Goal: Obtain resource: Download file/media

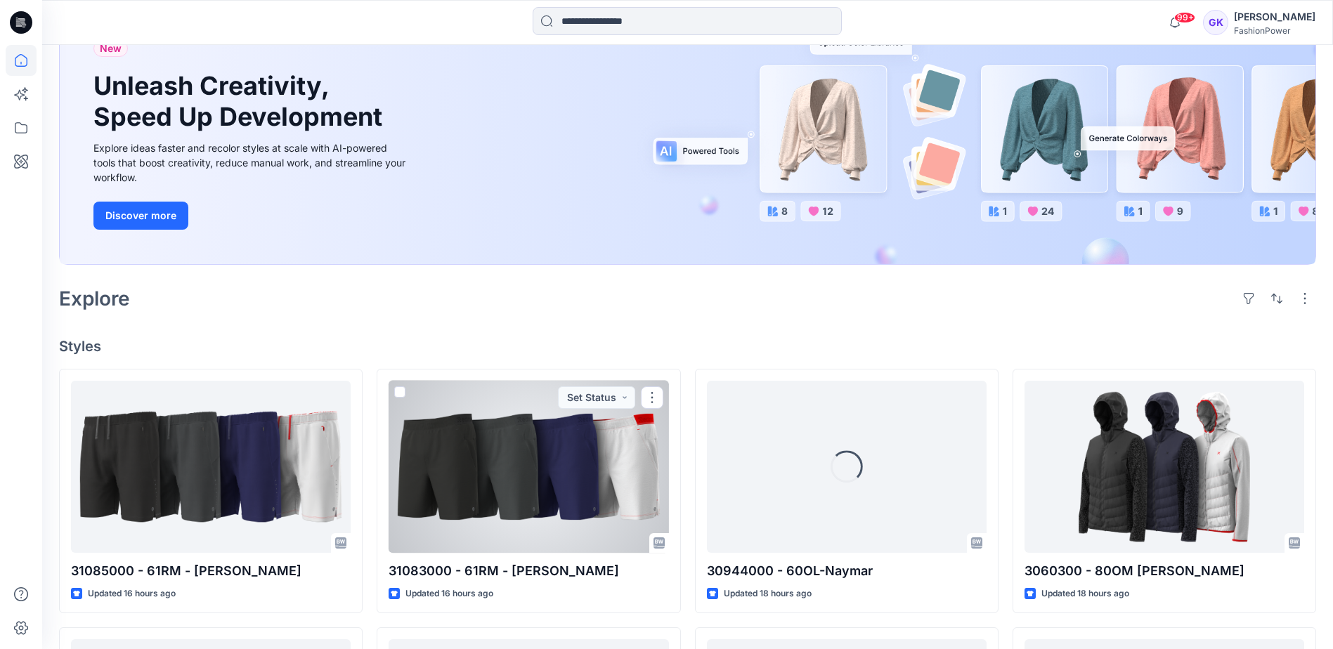
scroll to position [211, 0]
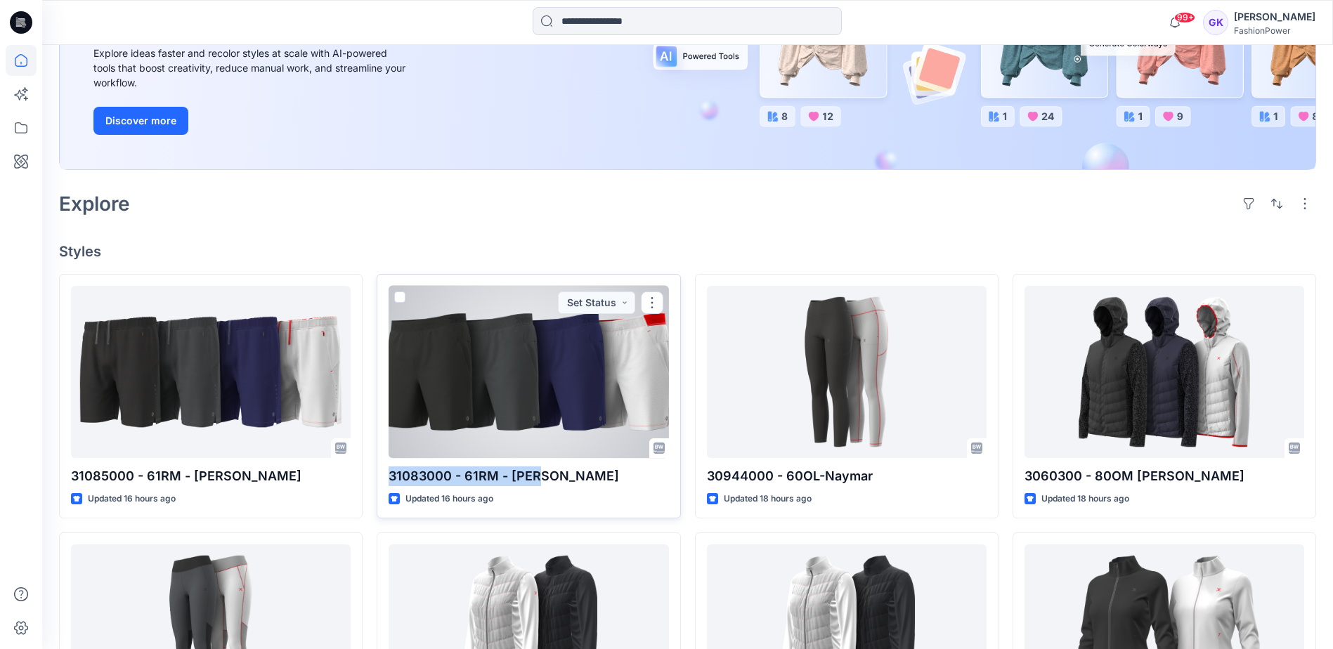
drag, startPoint x: 545, startPoint y: 476, endPoint x: 389, endPoint y: 476, distance: 156.0
click at [389, 476] on p "31083000 - 61RM - [PERSON_NAME]" at bounding box center [529, 477] width 280 height 20
copy p "31083000 - 61RM - [PERSON_NAME]"
click at [625, 361] on div at bounding box center [529, 372] width 280 height 172
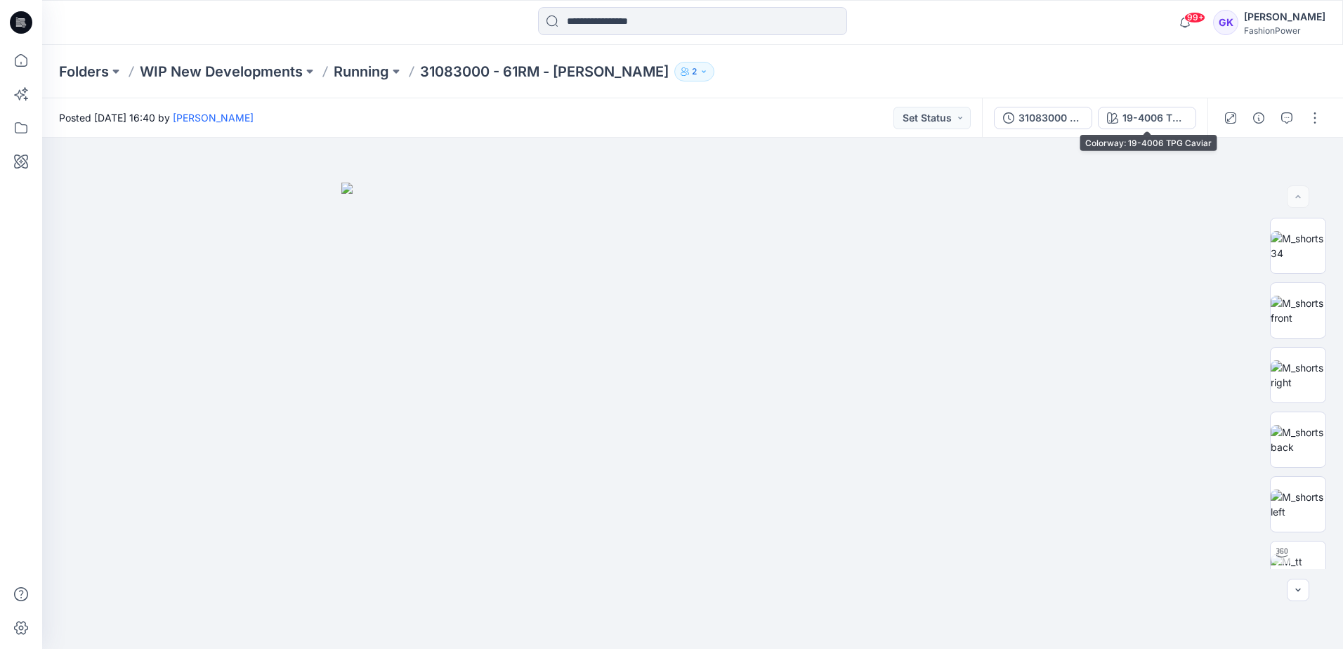
click at [1126, 105] on div "31083000 - 61RM - Ross 19-4006 TPG Caviar" at bounding box center [1095, 117] width 226 height 39
click at [1126, 114] on div "19-4006 TPG Caviar" at bounding box center [1155, 117] width 65 height 15
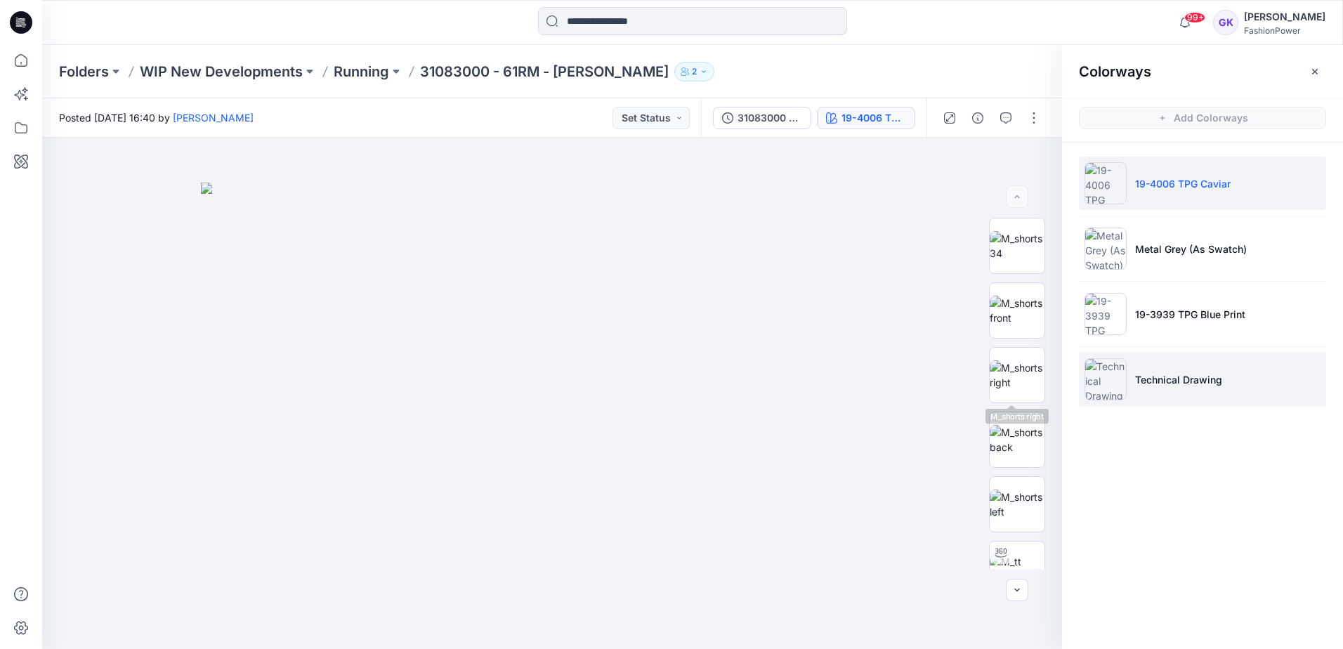
click at [1142, 374] on p "Technical Drawing" at bounding box center [1178, 379] width 87 height 15
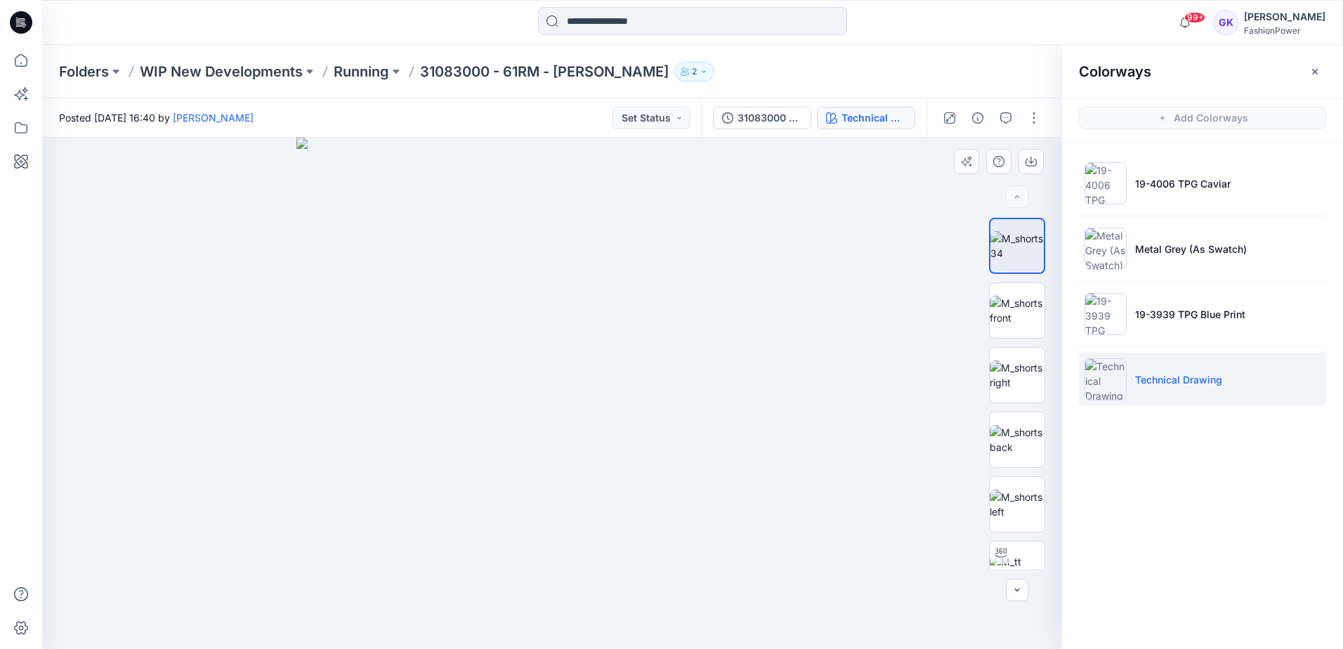
drag, startPoint x: 700, startPoint y: 327, endPoint x: 686, endPoint y: 330, distance: 14.5
click at [686, 330] on img at bounding box center [551, 393] width 511 height 511
click at [1196, 316] on p "19-3939 TPG Blue Print" at bounding box center [1190, 314] width 110 height 15
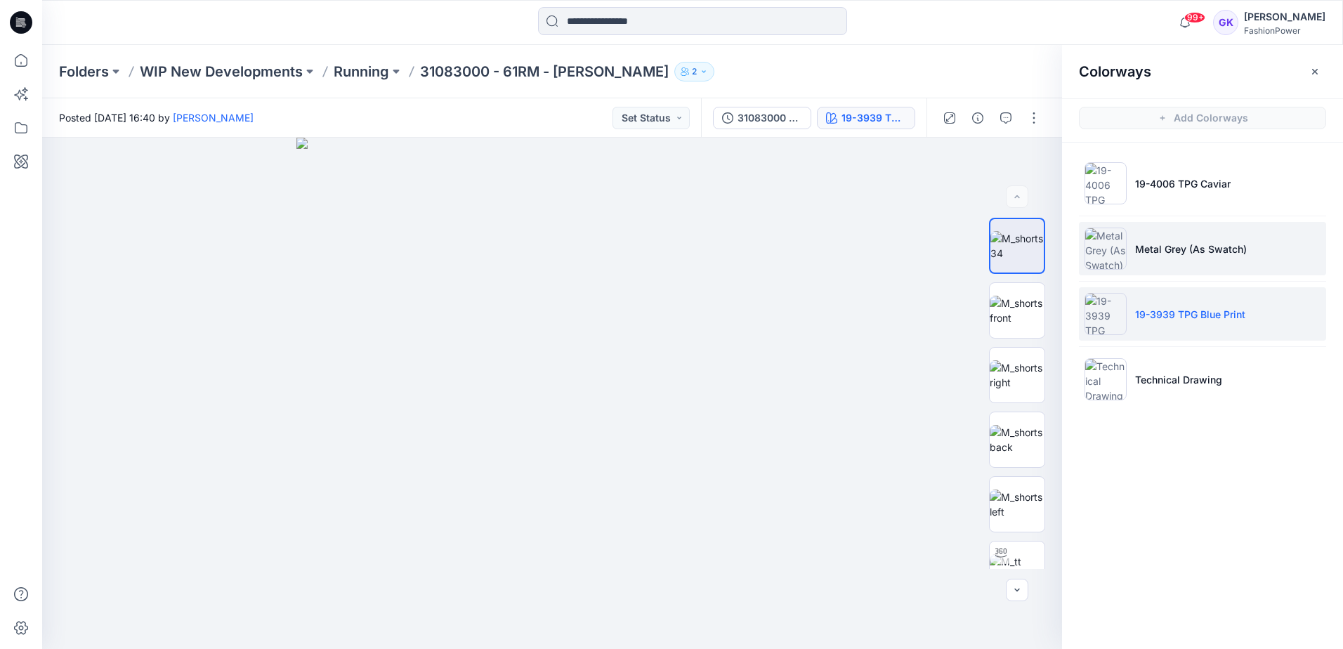
click at [1213, 254] on p "Metal Grey (As Swatch)" at bounding box center [1191, 249] width 112 height 15
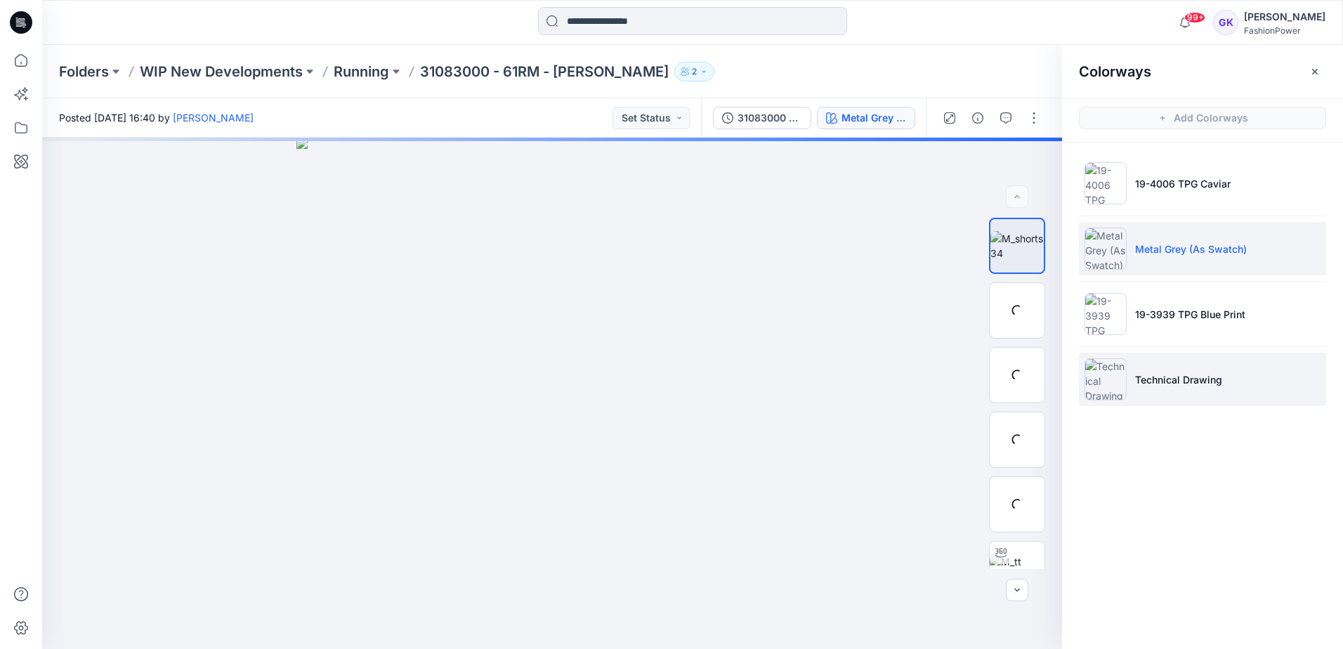
click at [1194, 370] on li "Technical Drawing" at bounding box center [1202, 379] width 247 height 53
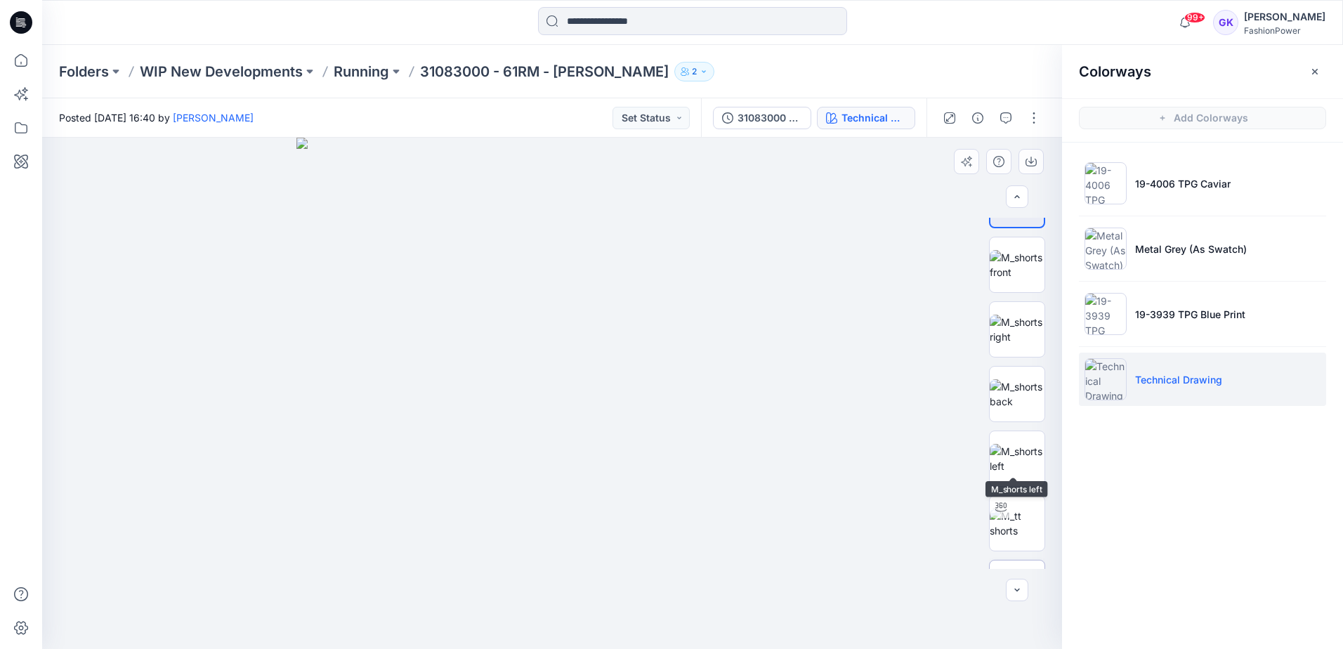
scroll to position [93, 0]
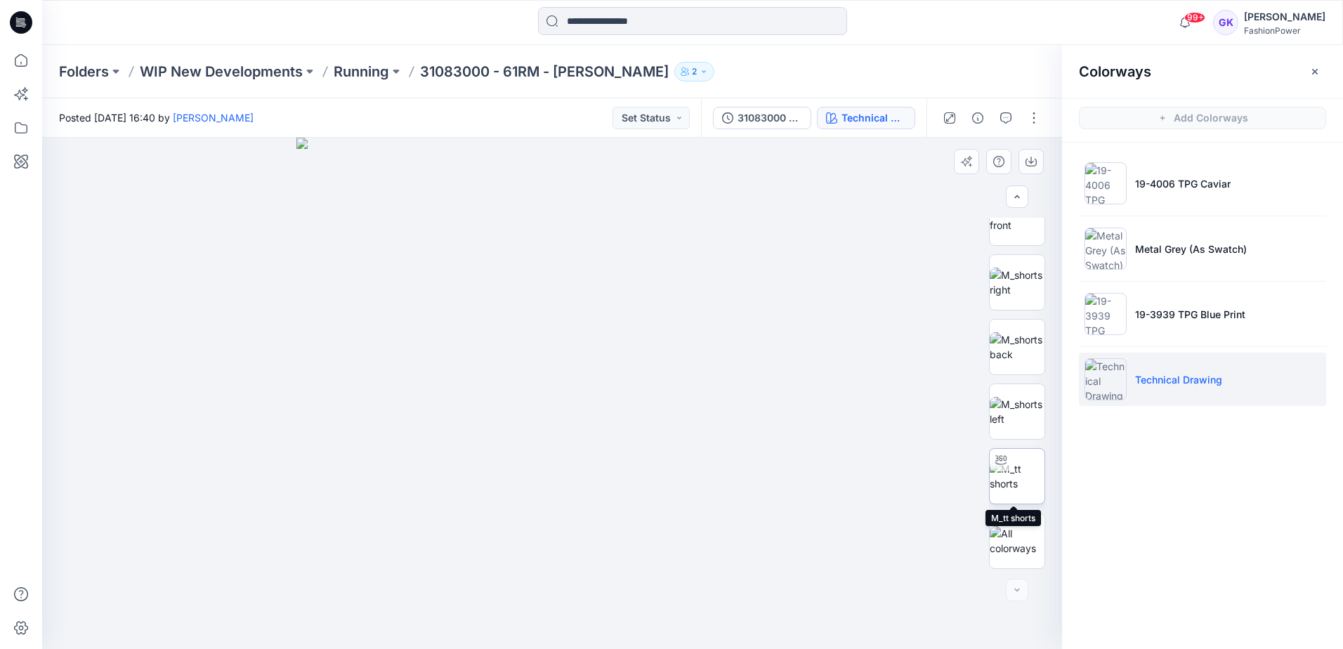
click at [1022, 491] on img at bounding box center [1017, 477] width 55 height 30
drag, startPoint x: 668, startPoint y: 412, endPoint x: 609, endPoint y: 417, distance: 59.3
click at [609, 417] on div at bounding box center [552, 393] width 1020 height 511
click at [356, 70] on p "Running" at bounding box center [362, 72] width 56 height 20
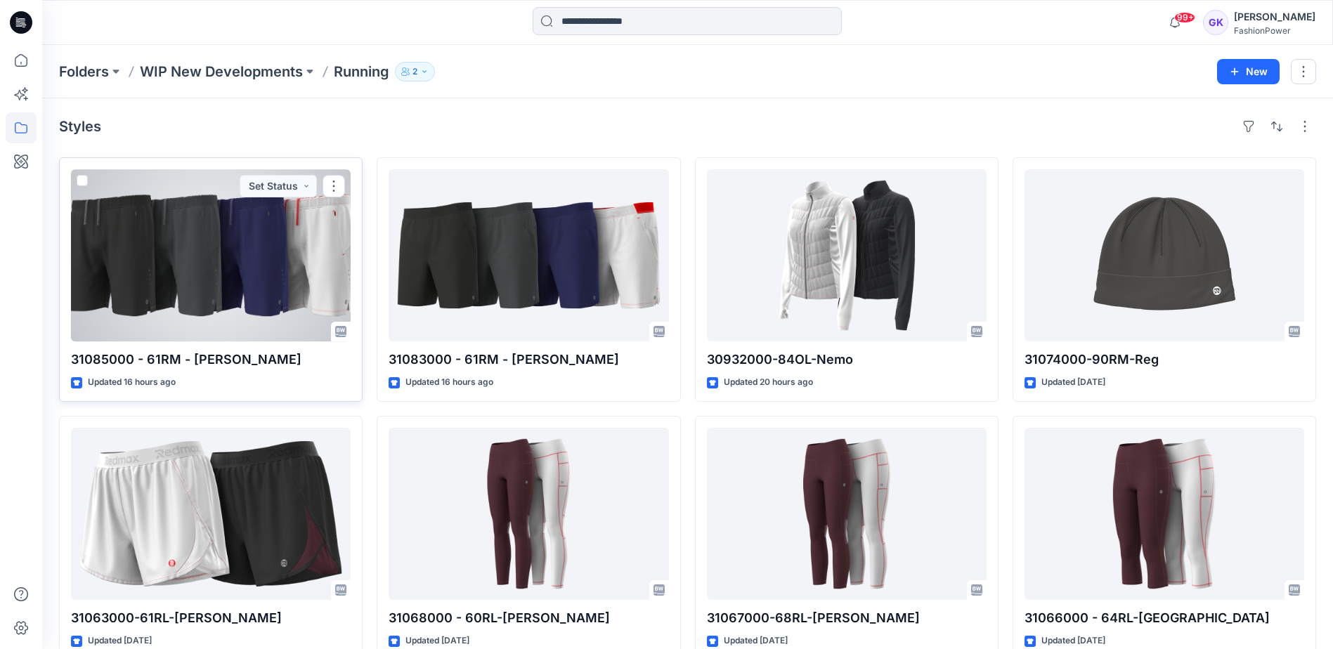
click at [151, 249] on div at bounding box center [211, 255] width 280 height 172
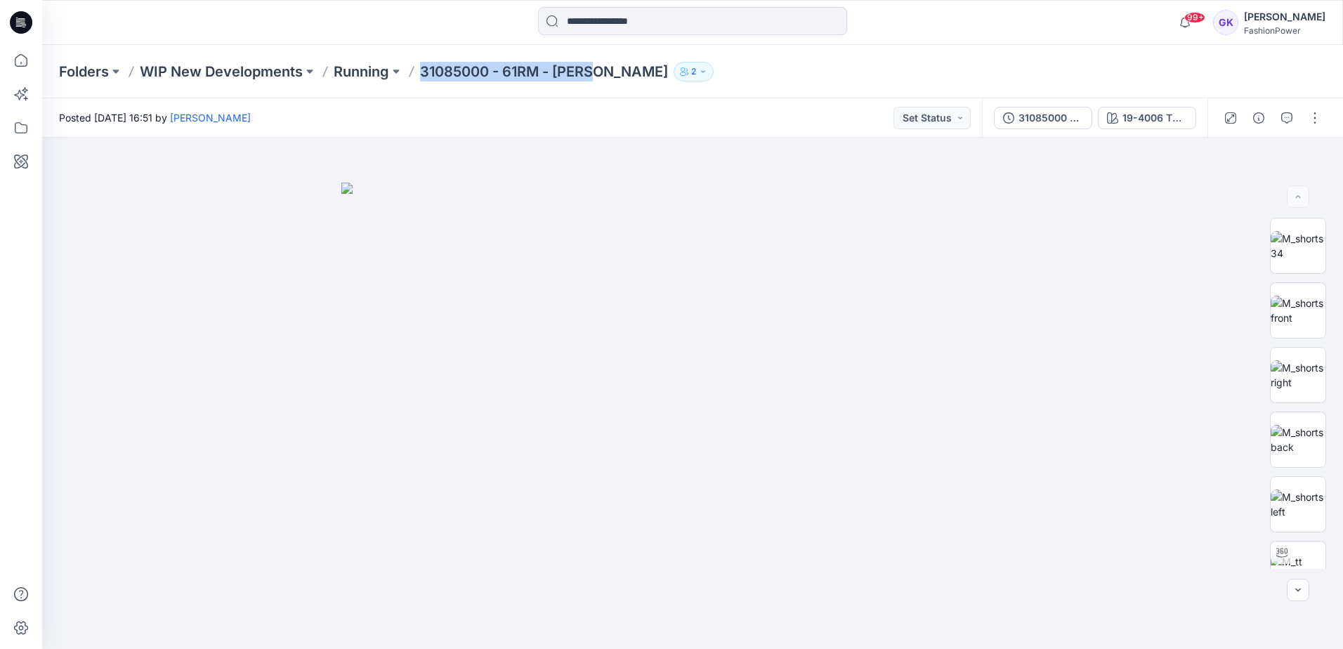
drag, startPoint x: 422, startPoint y: 72, endPoint x: 592, endPoint y: 74, distance: 170.7
click at [592, 74] on p "31085000 - 61RM - [PERSON_NAME]" at bounding box center [544, 72] width 248 height 20
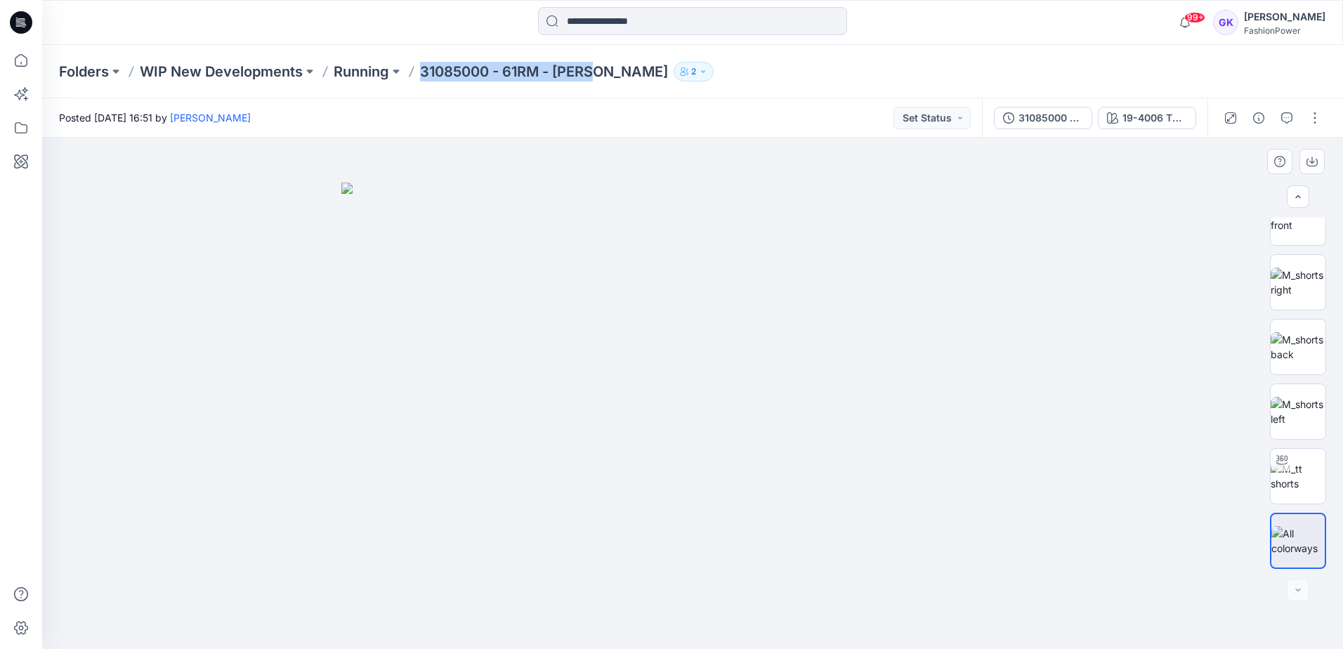
click at [991, 315] on img at bounding box center [692, 416] width 703 height 467
click at [1159, 120] on div "19-4006 TPG Caviar" at bounding box center [1155, 117] width 65 height 15
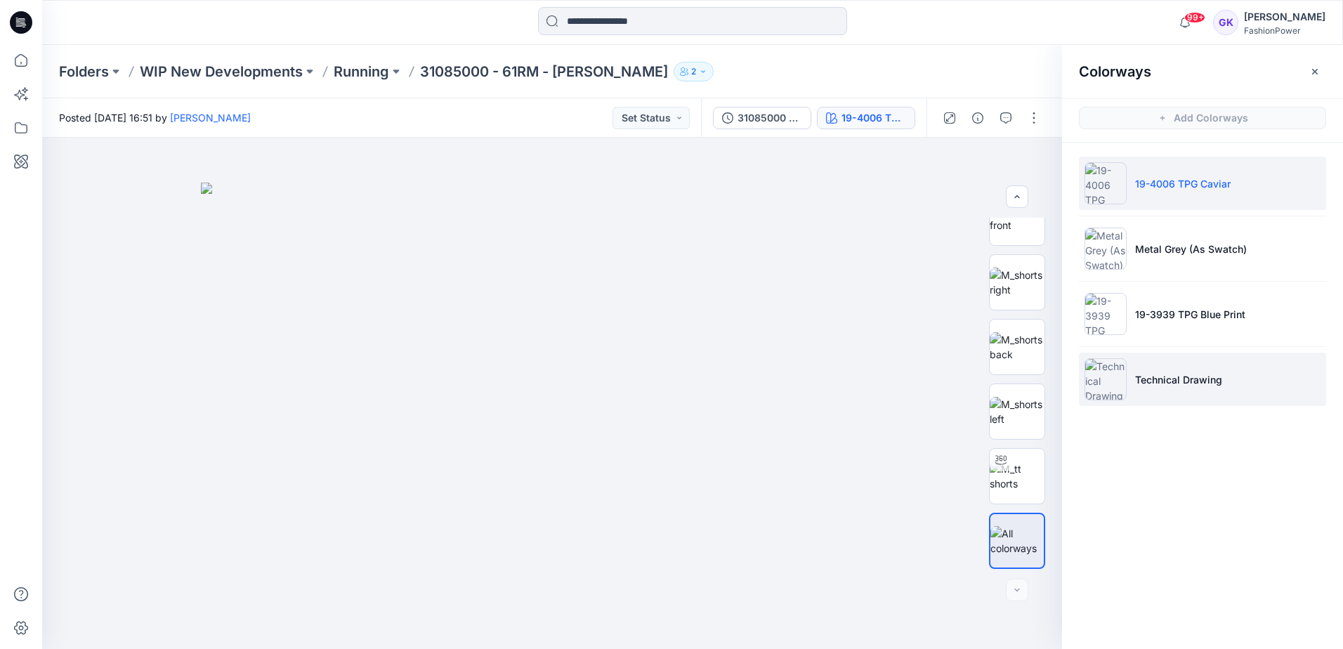
click at [1184, 382] on p "Technical Drawing" at bounding box center [1178, 379] width 87 height 15
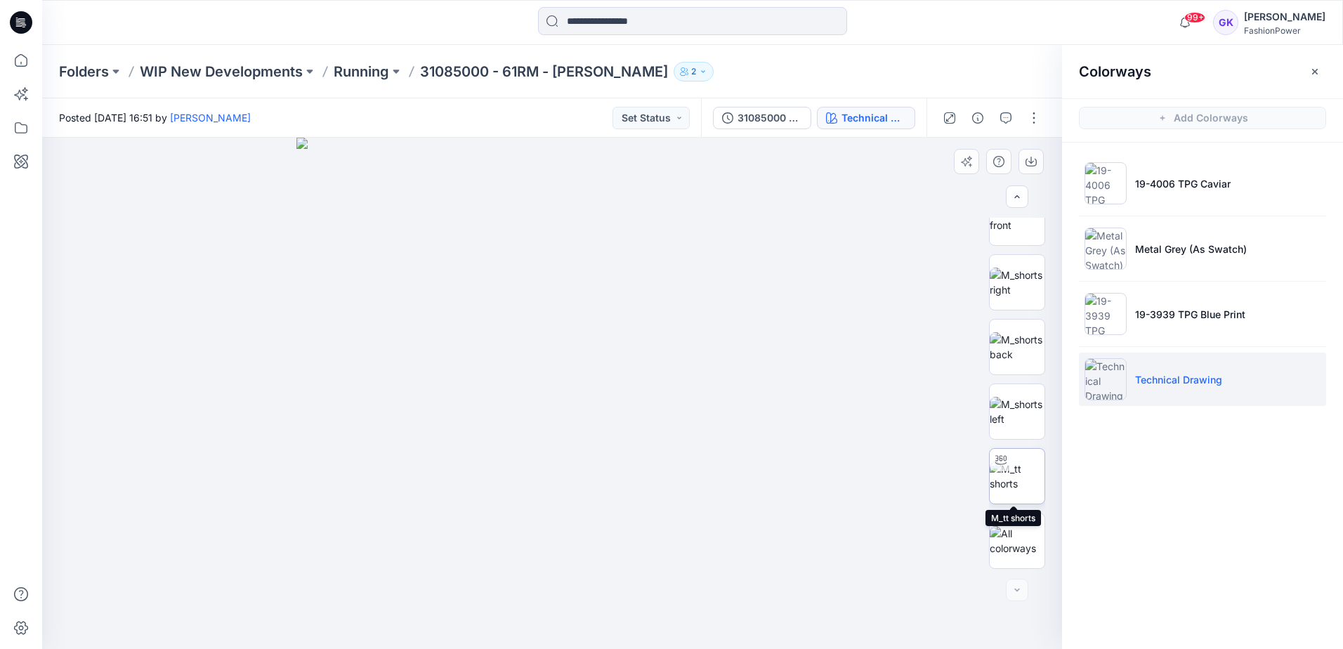
click at [1023, 469] on img at bounding box center [1017, 477] width 55 height 30
drag, startPoint x: 693, startPoint y: 405, endPoint x: 639, endPoint y: 422, distance: 56.7
click at [639, 422] on div at bounding box center [552, 393] width 1020 height 511
drag, startPoint x: 689, startPoint y: 383, endPoint x: 645, endPoint y: 391, distance: 44.4
click at [645, 391] on div at bounding box center [552, 393] width 1020 height 511
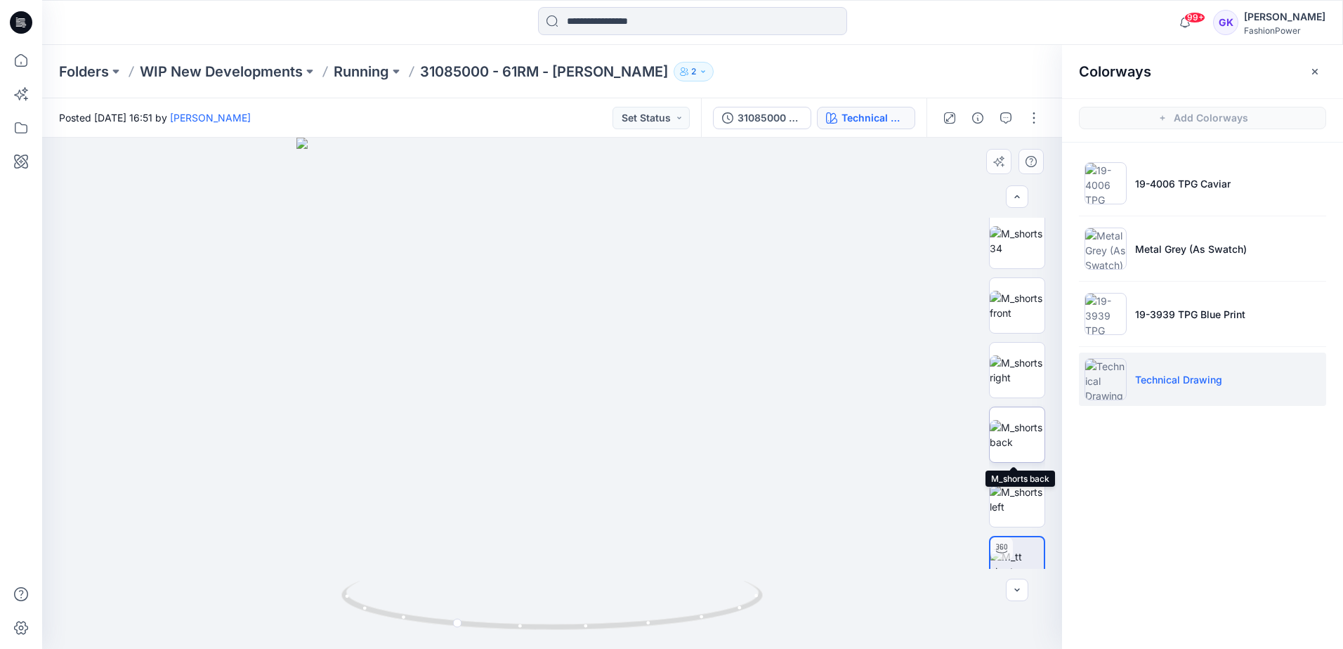
scroll to position [0, 0]
click at [1020, 256] on img at bounding box center [1017, 246] width 55 height 30
click at [376, 76] on p "Running" at bounding box center [362, 72] width 56 height 20
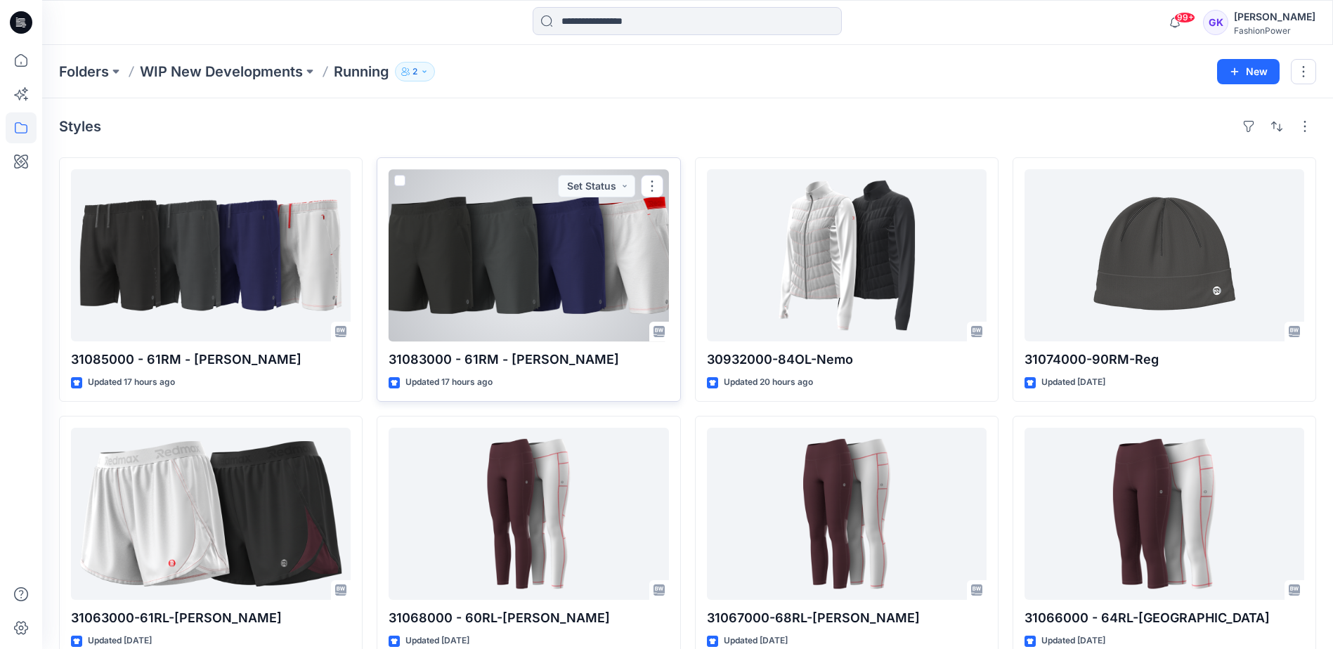
click at [478, 260] on div at bounding box center [529, 255] width 280 height 172
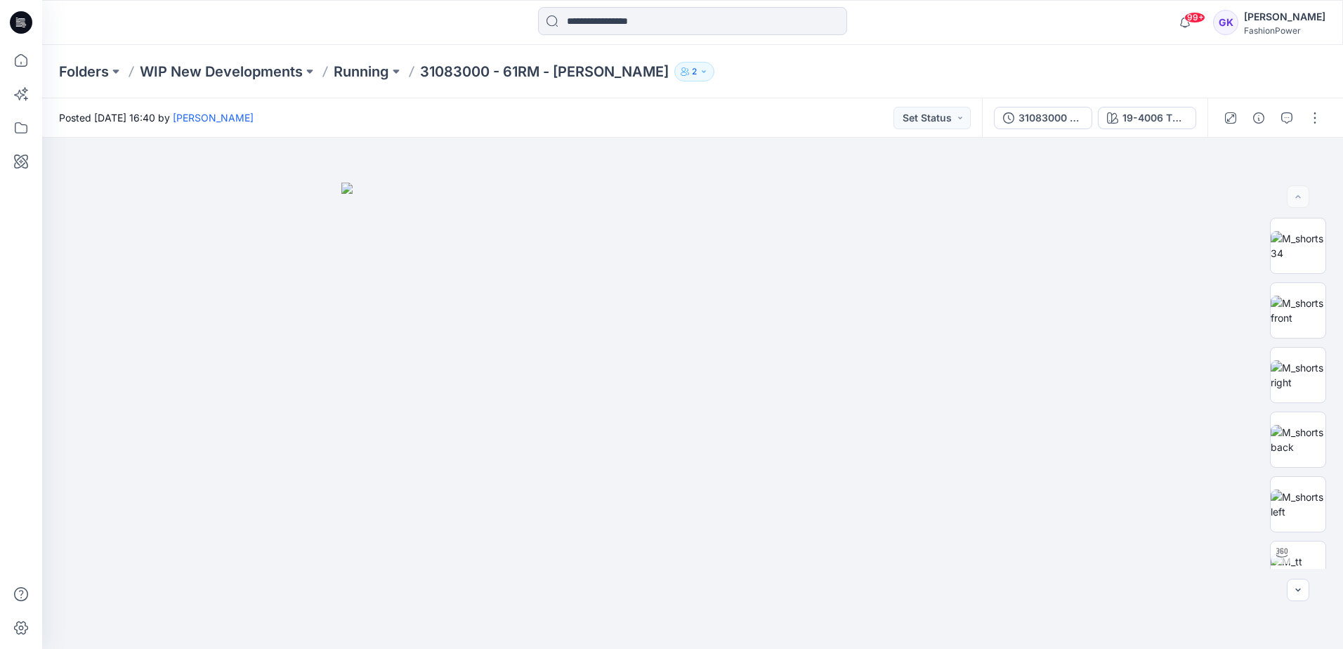
drag, startPoint x: 707, startPoint y: 59, endPoint x: 568, endPoint y: 58, distance: 138.4
click at [707, 59] on div "Folders WIP New Developments Running 31083000 - 61RM - Ross 2" at bounding box center [692, 71] width 1301 height 53
click at [1067, 121] on div "31083000 - 61RM - [PERSON_NAME]" at bounding box center [1051, 117] width 65 height 15
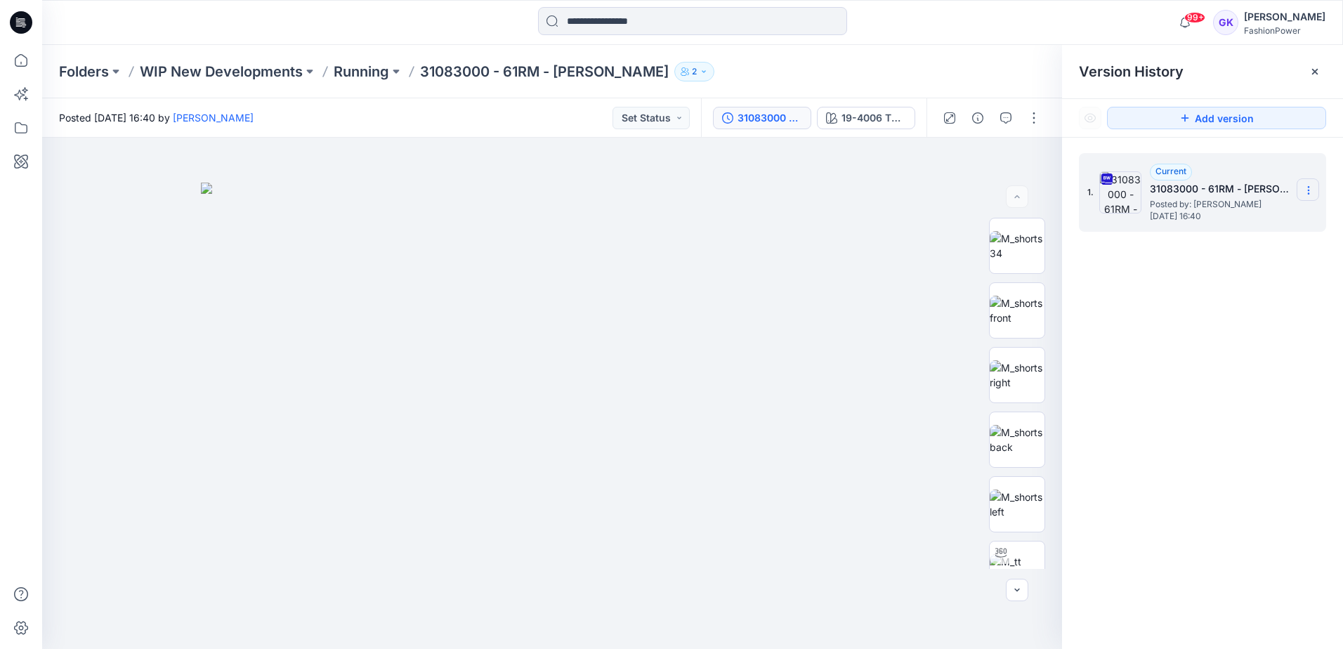
click at [1307, 190] on icon at bounding box center [1308, 190] width 11 height 11
click at [1244, 217] on span "Download Source BW File" at bounding box center [1238, 217] width 118 height 17
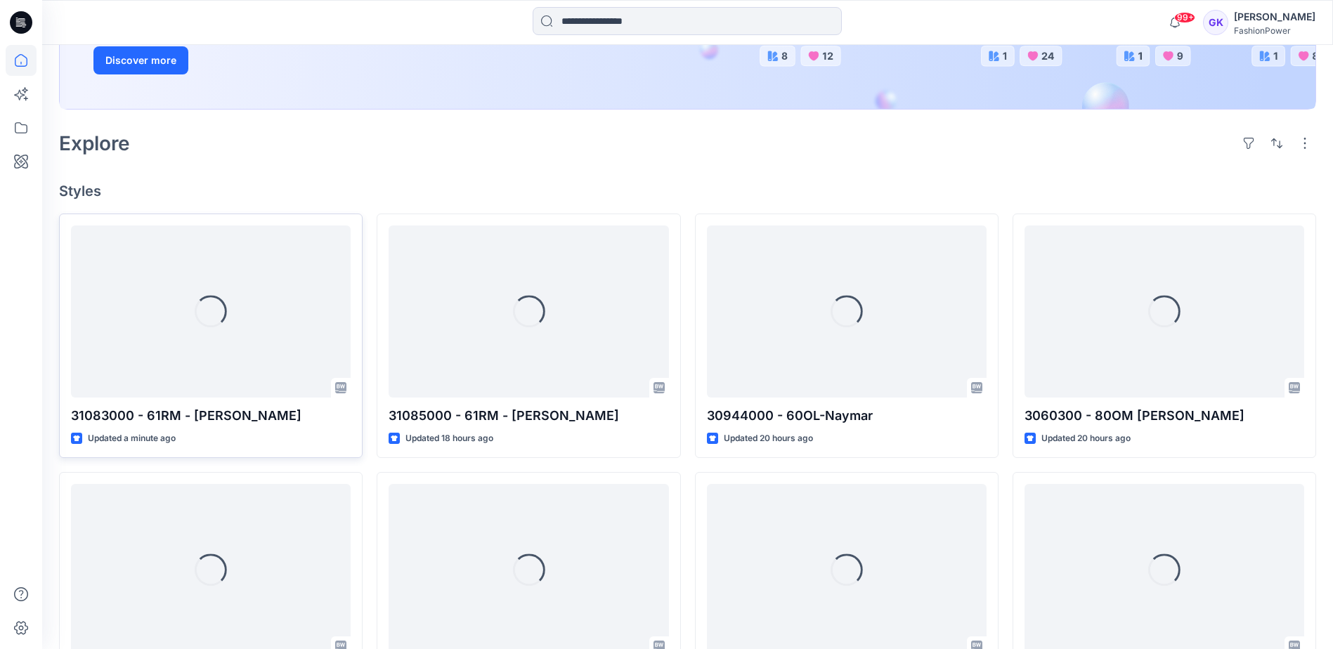
scroll to position [281, 0]
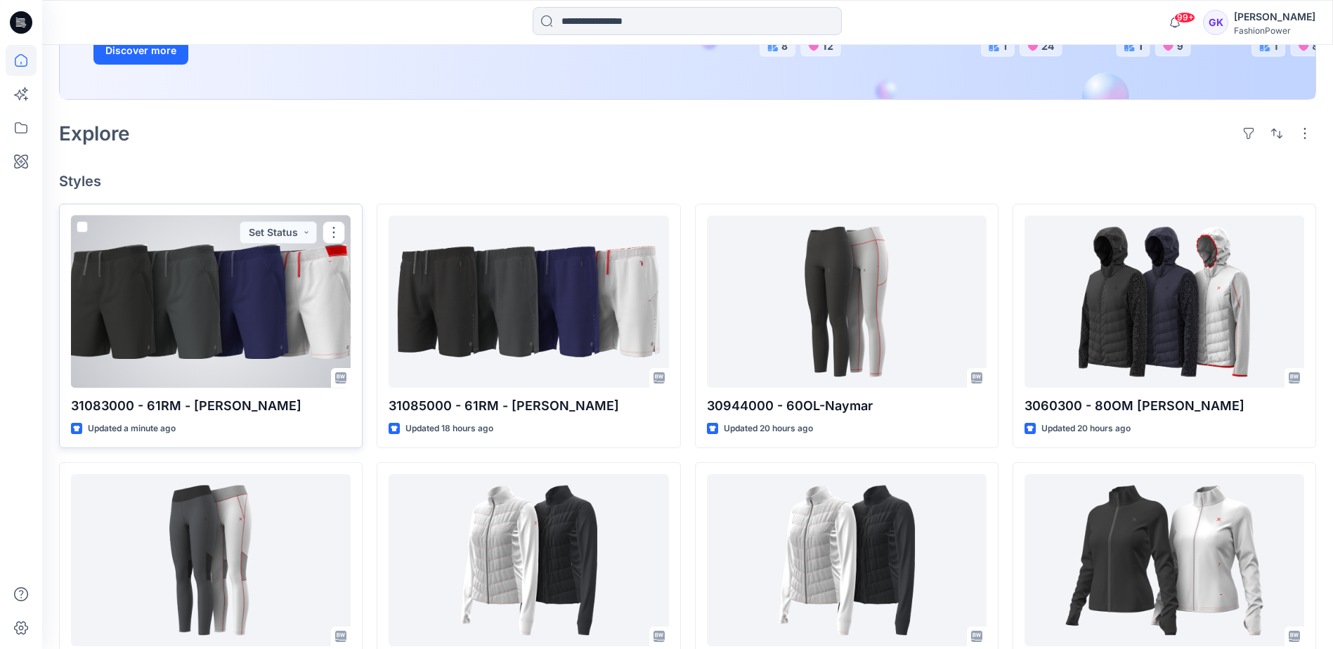
click at [206, 332] on div at bounding box center [211, 302] width 280 height 172
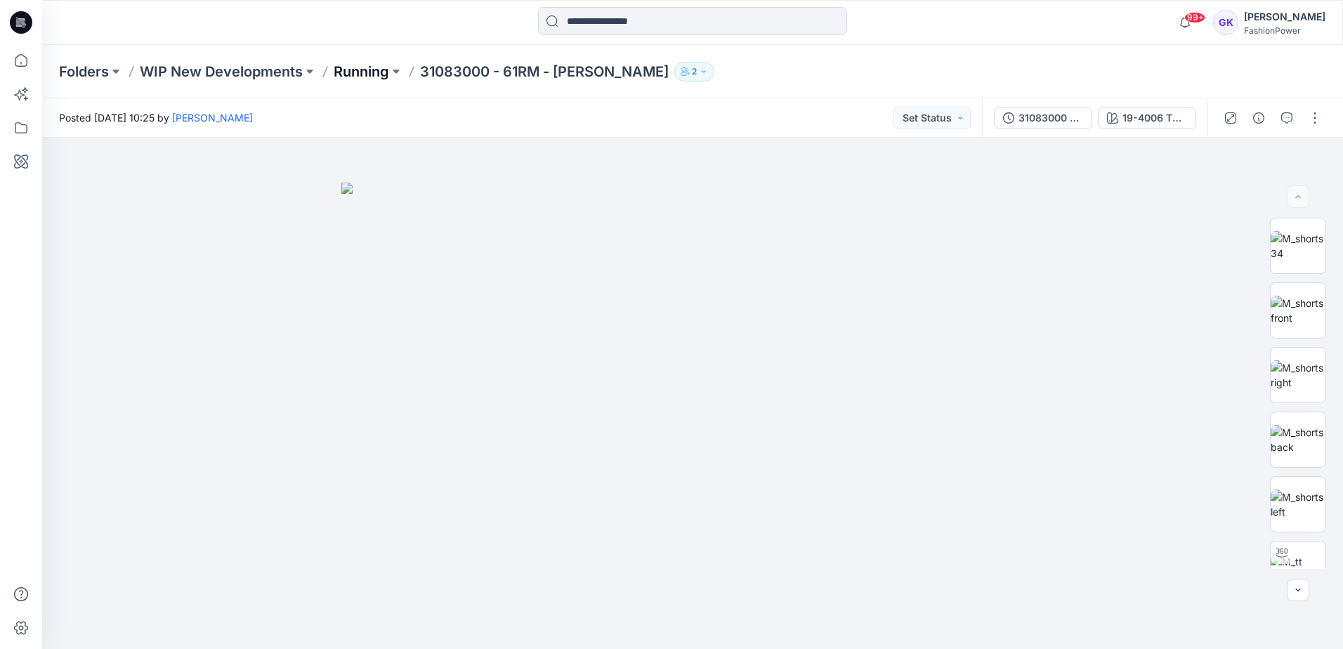
click at [365, 67] on p "Running" at bounding box center [362, 72] width 56 height 20
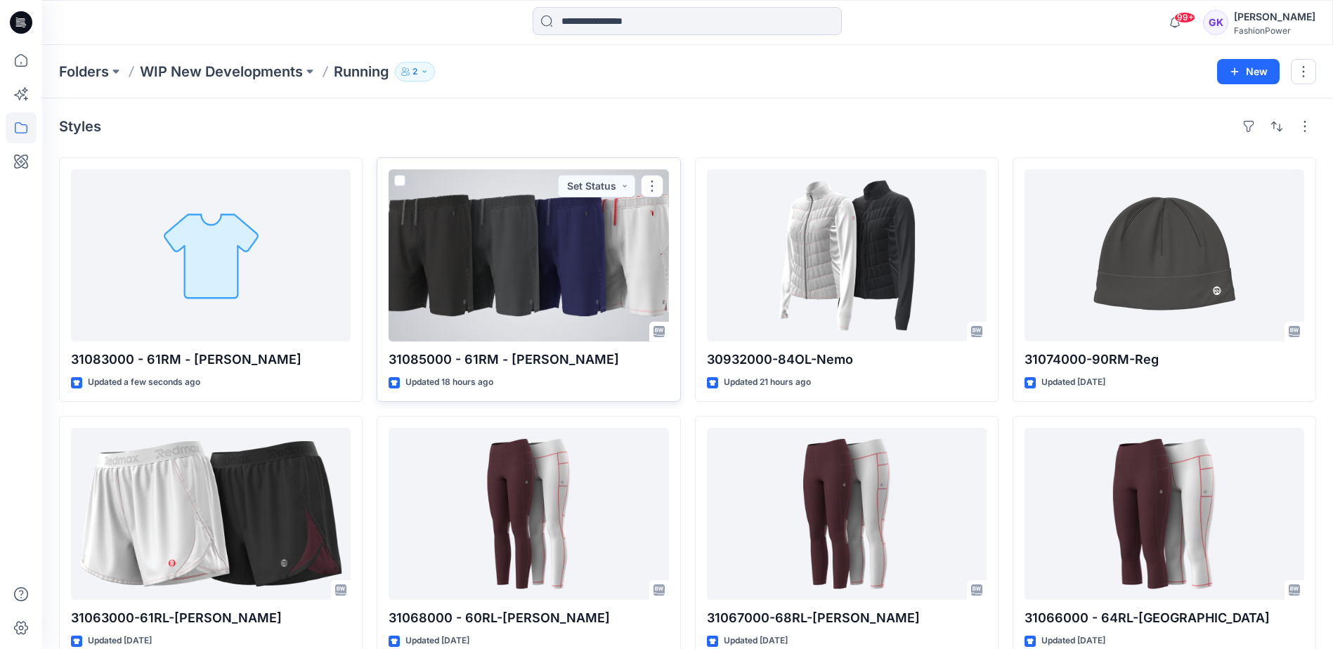
click at [593, 265] on div at bounding box center [529, 255] width 280 height 172
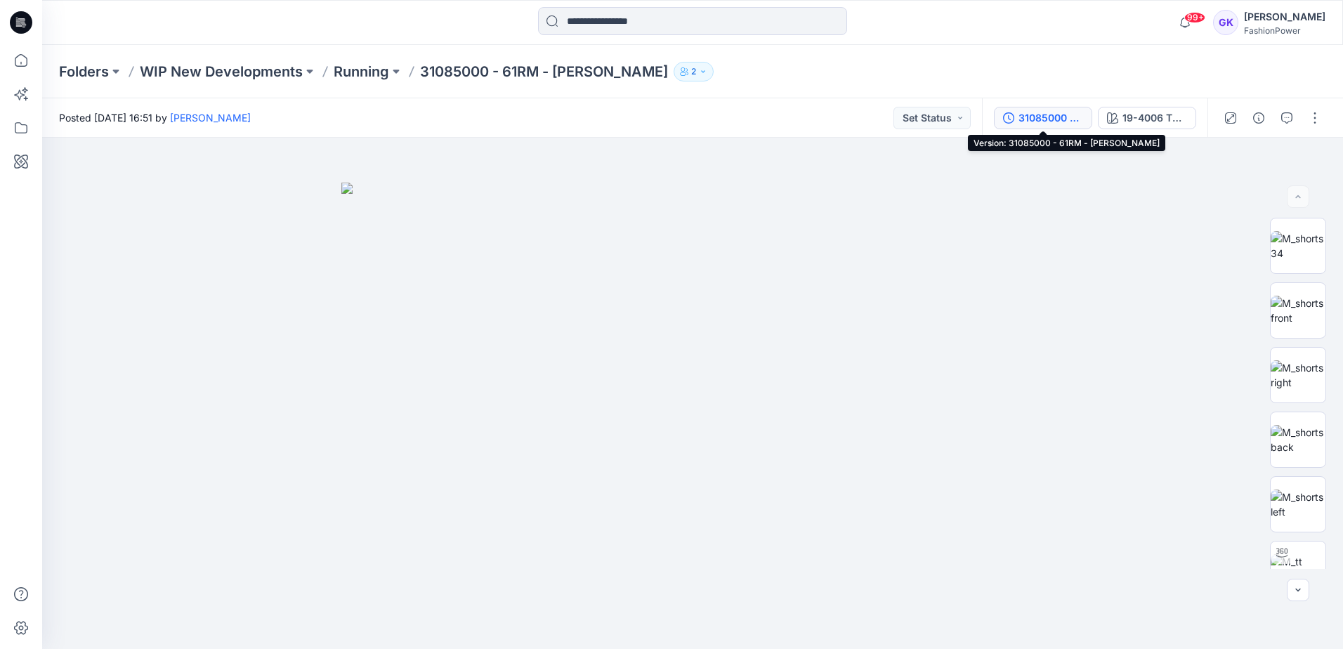
click at [1023, 116] on div "31085000 - 61RM - [PERSON_NAME]" at bounding box center [1051, 117] width 65 height 15
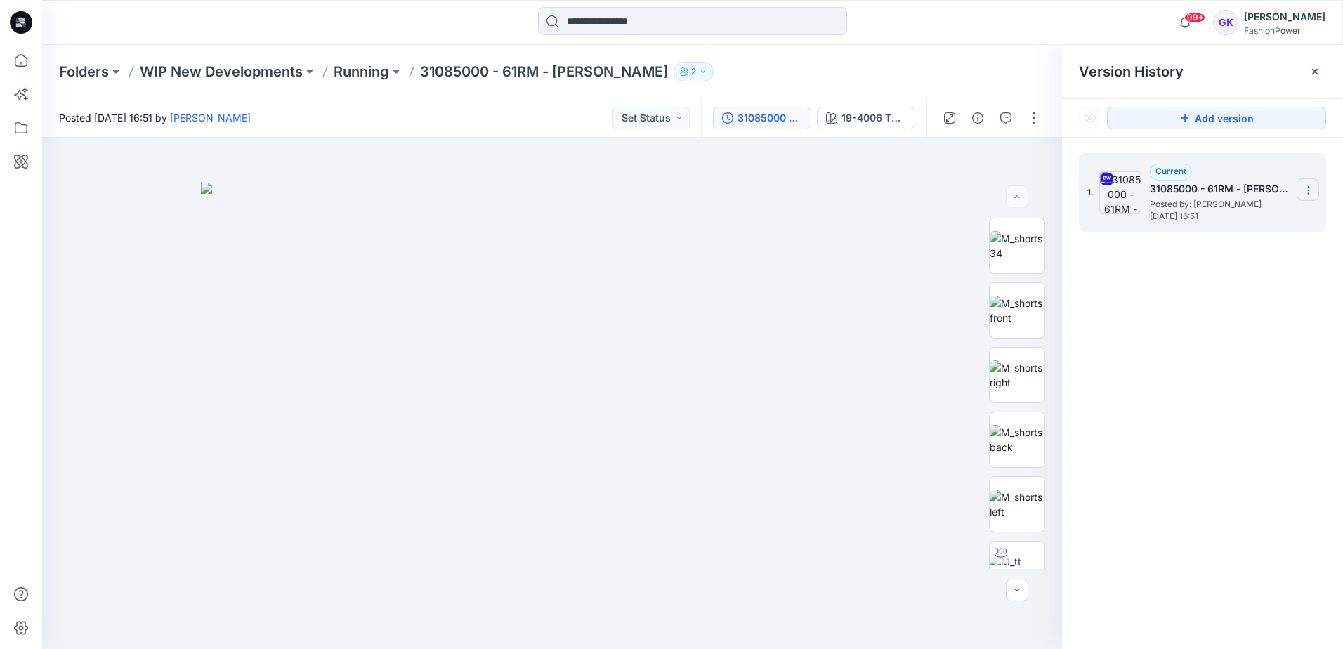
click at [1317, 186] on section at bounding box center [1308, 189] width 22 height 22
click at [1252, 217] on span "Download Source BW File" at bounding box center [1238, 217] width 118 height 17
click at [373, 70] on p "Running" at bounding box center [362, 72] width 56 height 20
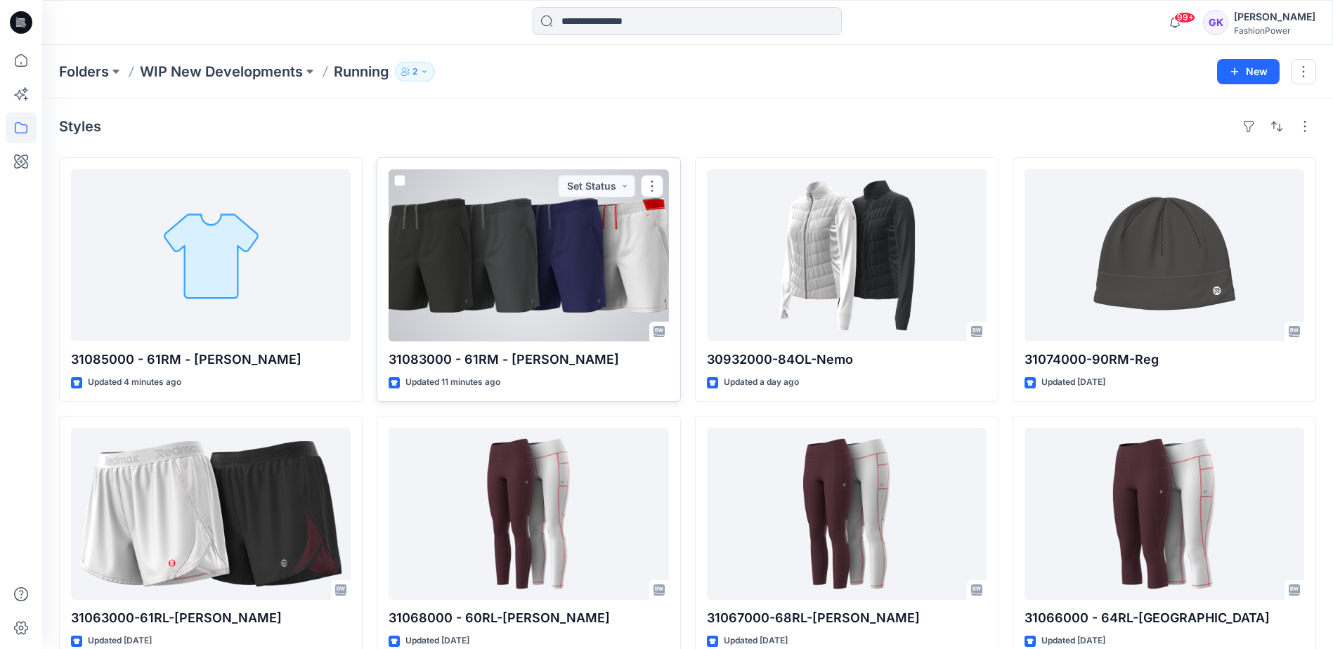
click at [477, 253] on div at bounding box center [529, 255] width 280 height 172
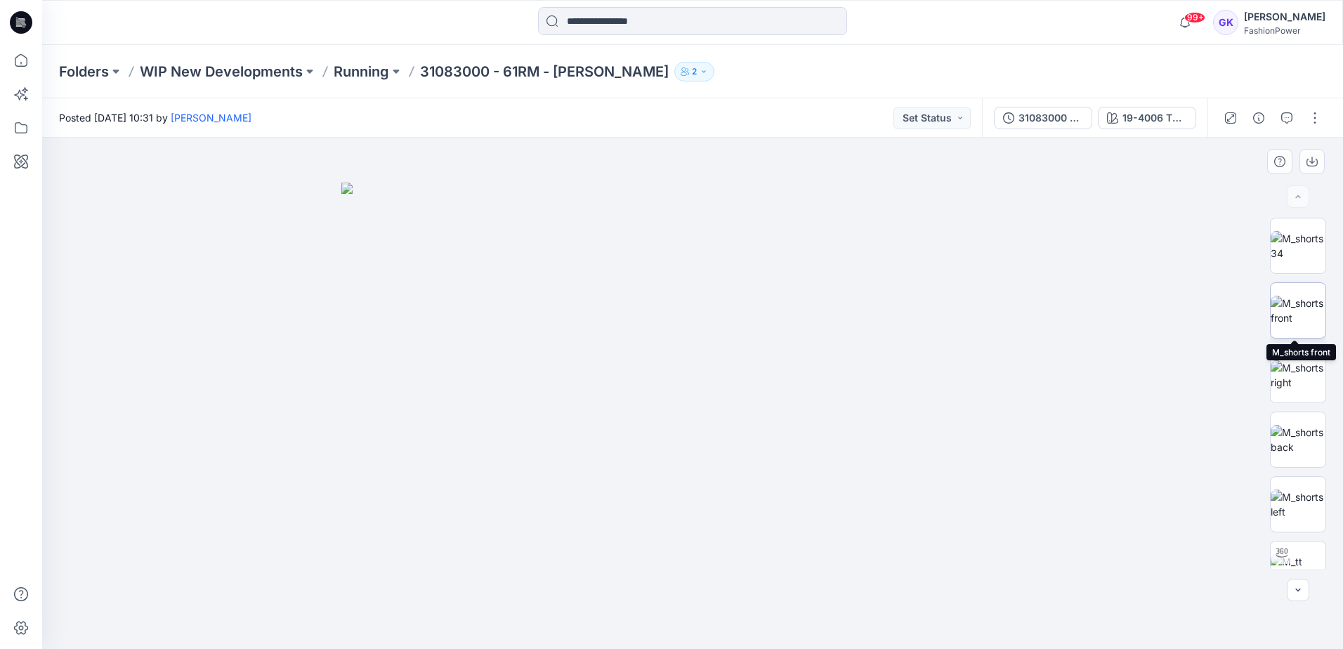
click at [1284, 304] on img at bounding box center [1298, 311] width 55 height 30
click at [1309, 156] on icon "button" at bounding box center [1312, 161] width 11 height 11
click at [1302, 439] on img at bounding box center [1298, 440] width 55 height 30
click at [1310, 161] on icon "button" at bounding box center [1312, 161] width 11 height 11
click at [1307, 514] on img at bounding box center [1298, 505] width 55 height 30
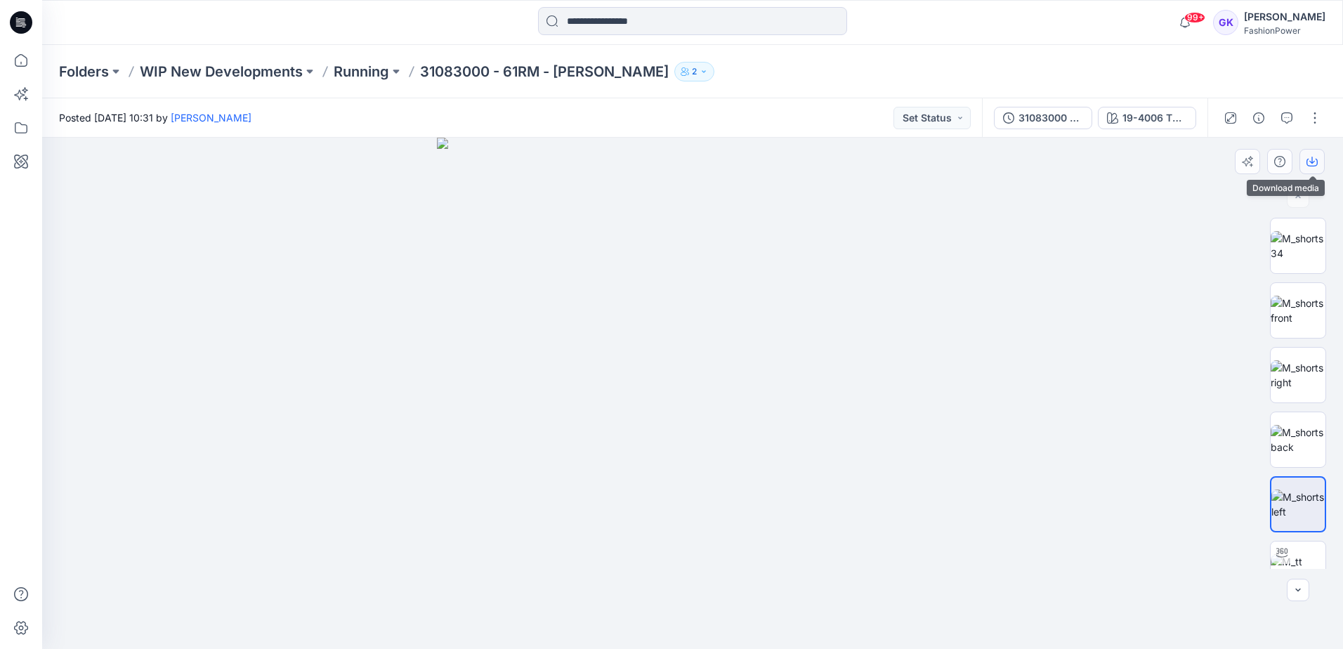
click at [1307, 161] on icon "button" at bounding box center [1312, 163] width 11 height 8
click at [976, 372] on div at bounding box center [692, 393] width 1301 height 511
click at [1150, 115] on div "19-4006 TPG Caviar" at bounding box center [1155, 117] width 65 height 15
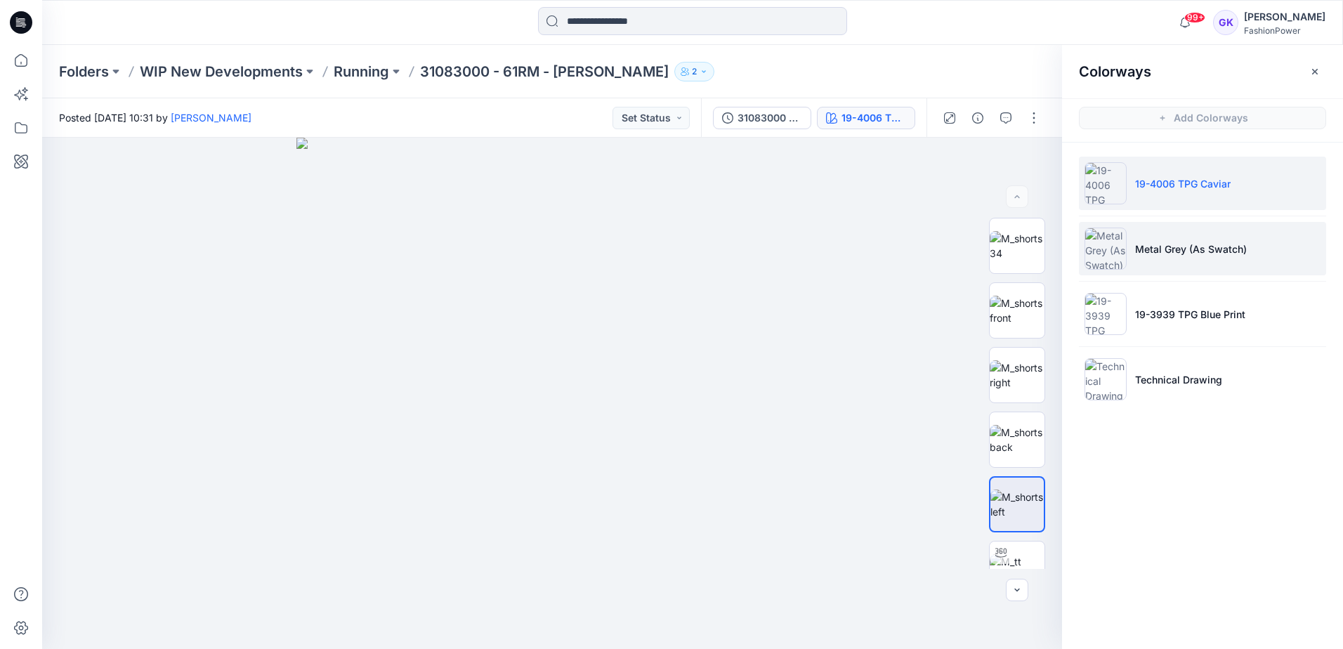
click at [1181, 251] on p "Metal Grey (As Swatch)" at bounding box center [1191, 249] width 112 height 15
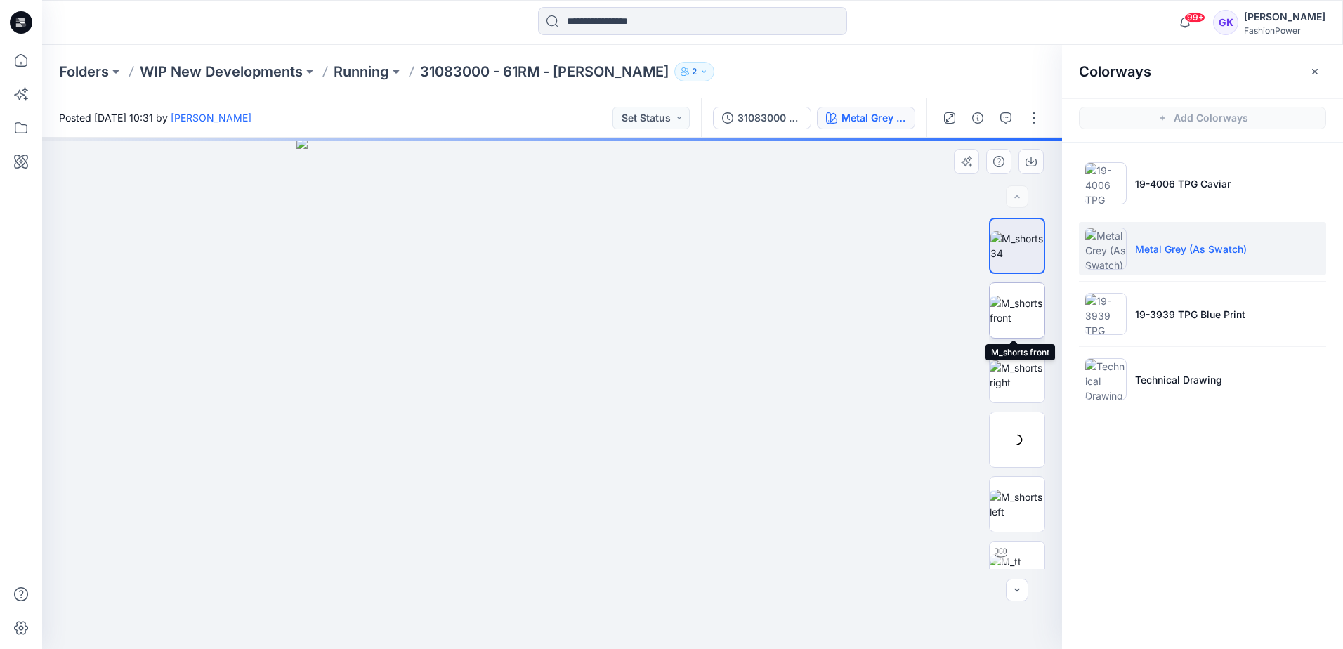
click at [1007, 309] on img at bounding box center [1017, 311] width 55 height 30
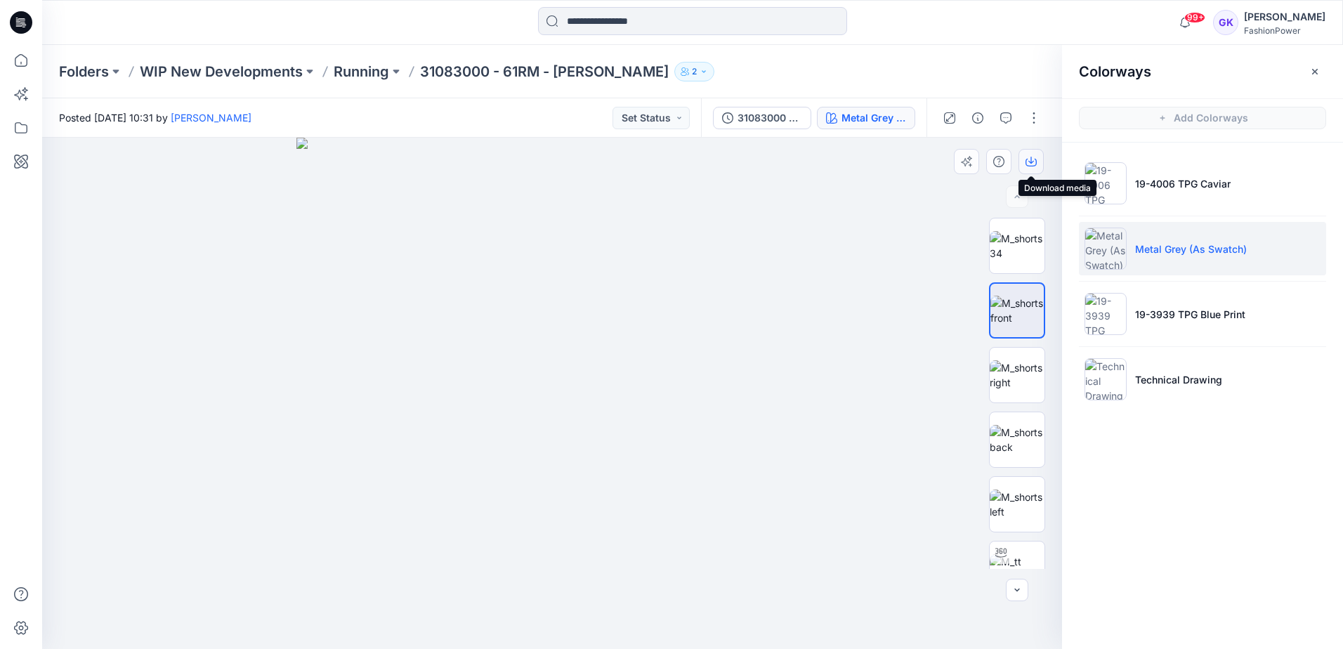
click at [1042, 159] on button "button" at bounding box center [1031, 161] width 25 height 25
click at [998, 433] on img at bounding box center [1017, 440] width 55 height 30
click at [1037, 161] on button "button" at bounding box center [1031, 161] width 25 height 25
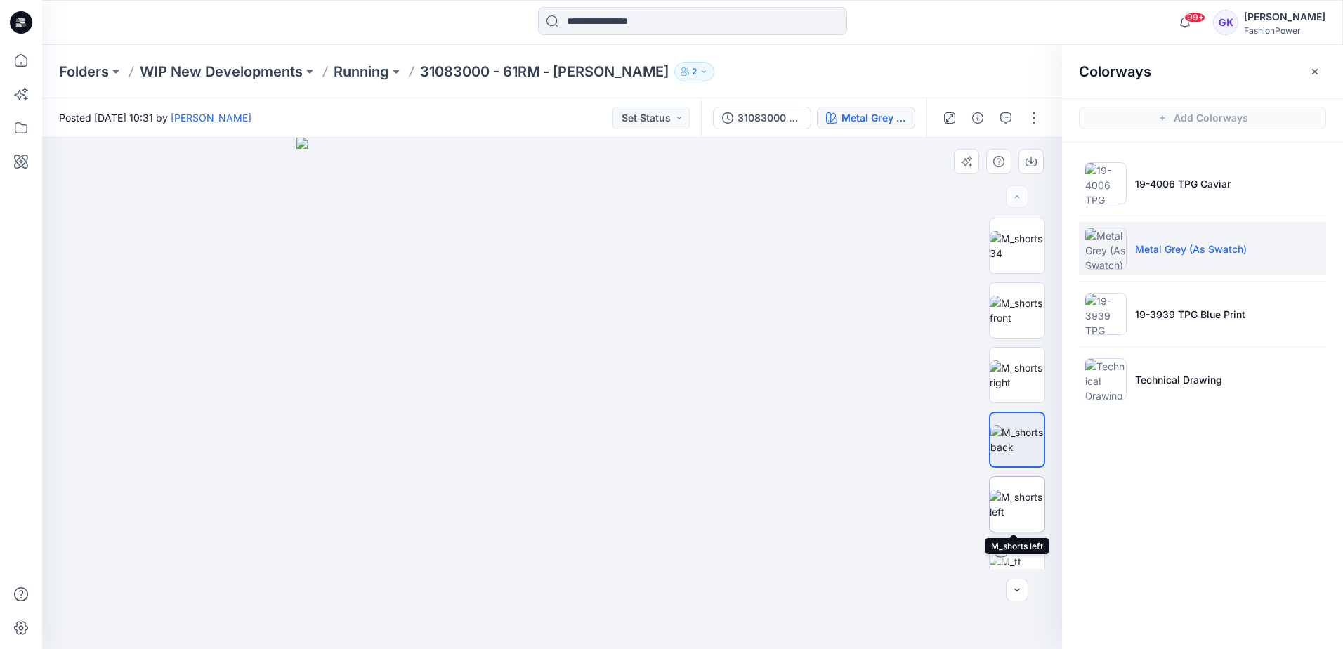
click at [1018, 509] on img at bounding box center [1017, 505] width 55 height 30
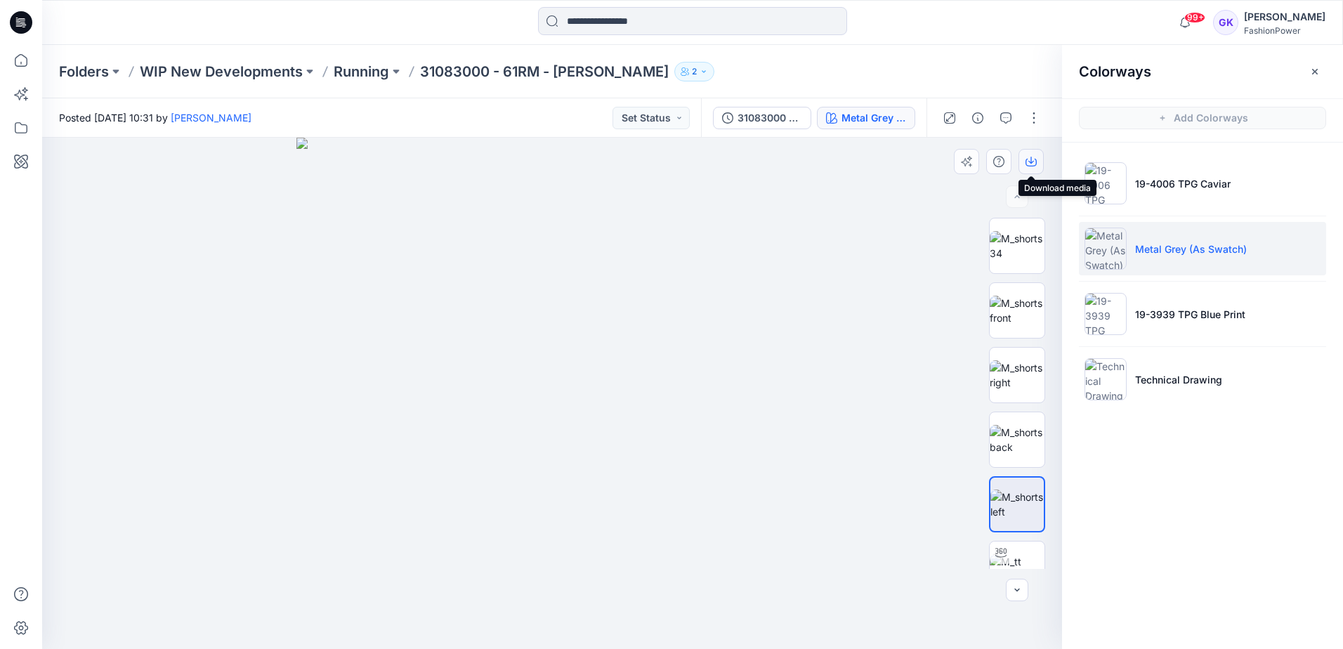
click at [1035, 157] on icon "button" at bounding box center [1031, 161] width 11 height 11
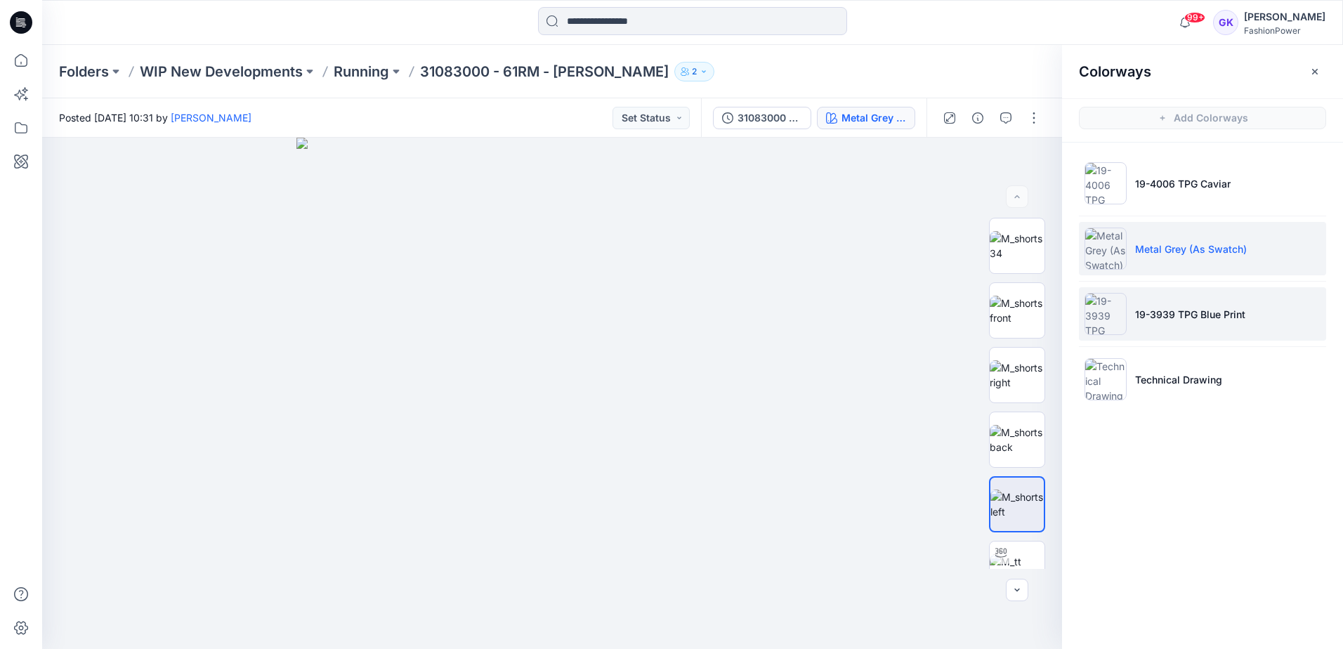
click at [1277, 324] on li "19-3939 TPG Blue Print" at bounding box center [1202, 313] width 247 height 53
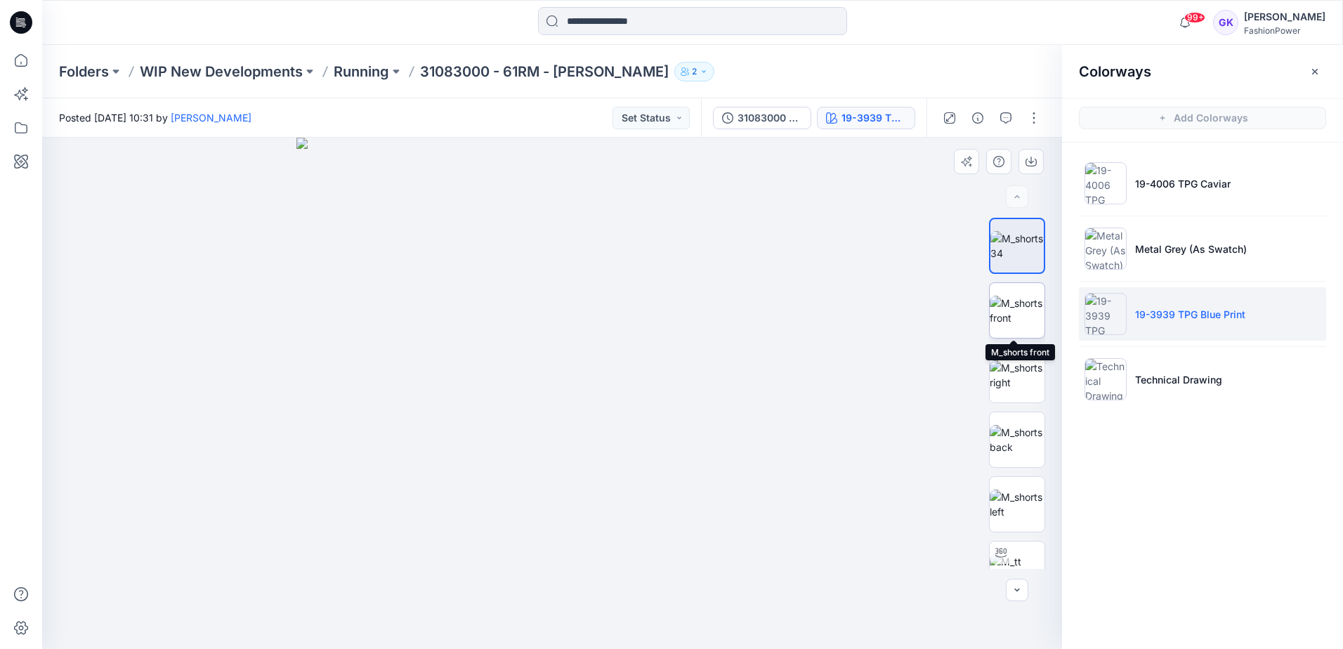
click at [1015, 317] on img at bounding box center [1017, 311] width 55 height 30
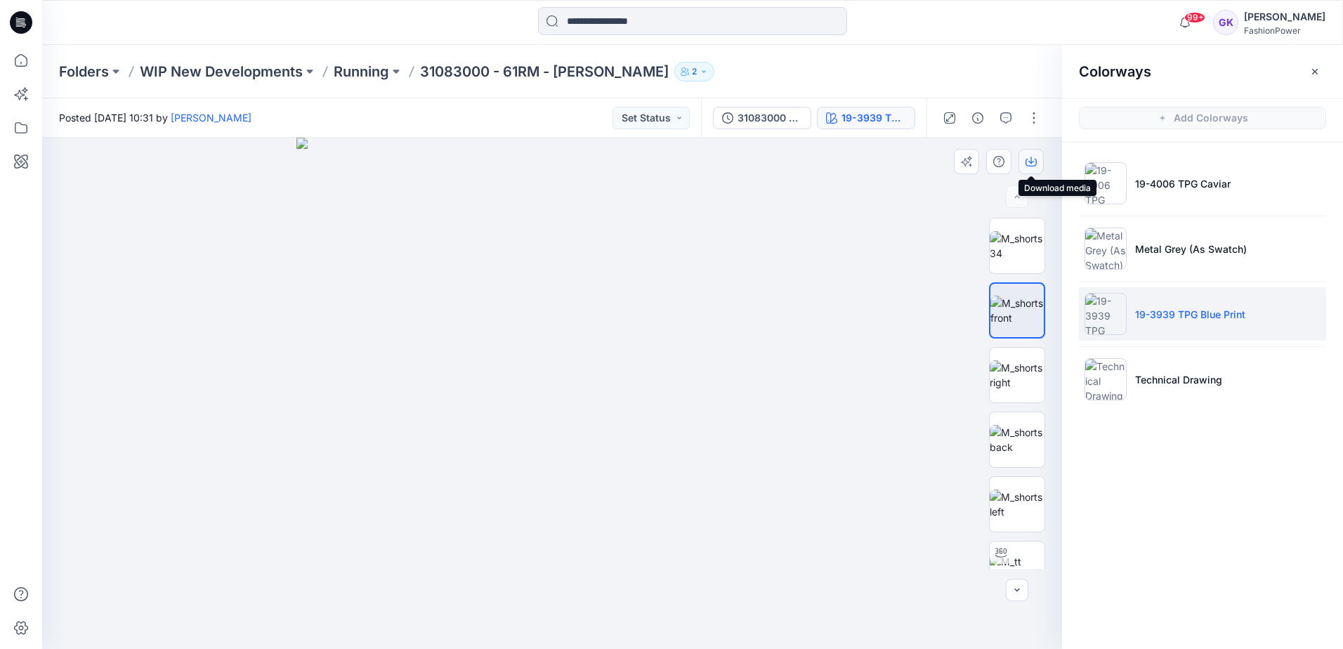
click at [1026, 159] on icon "button" at bounding box center [1031, 163] width 11 height 8
click at [1007, 382] on img at bounding box center [1017, 375] width 55 height 30
click at [1029, 160] on icon "button" at bounding box center [1031, 161] width 11 height 11
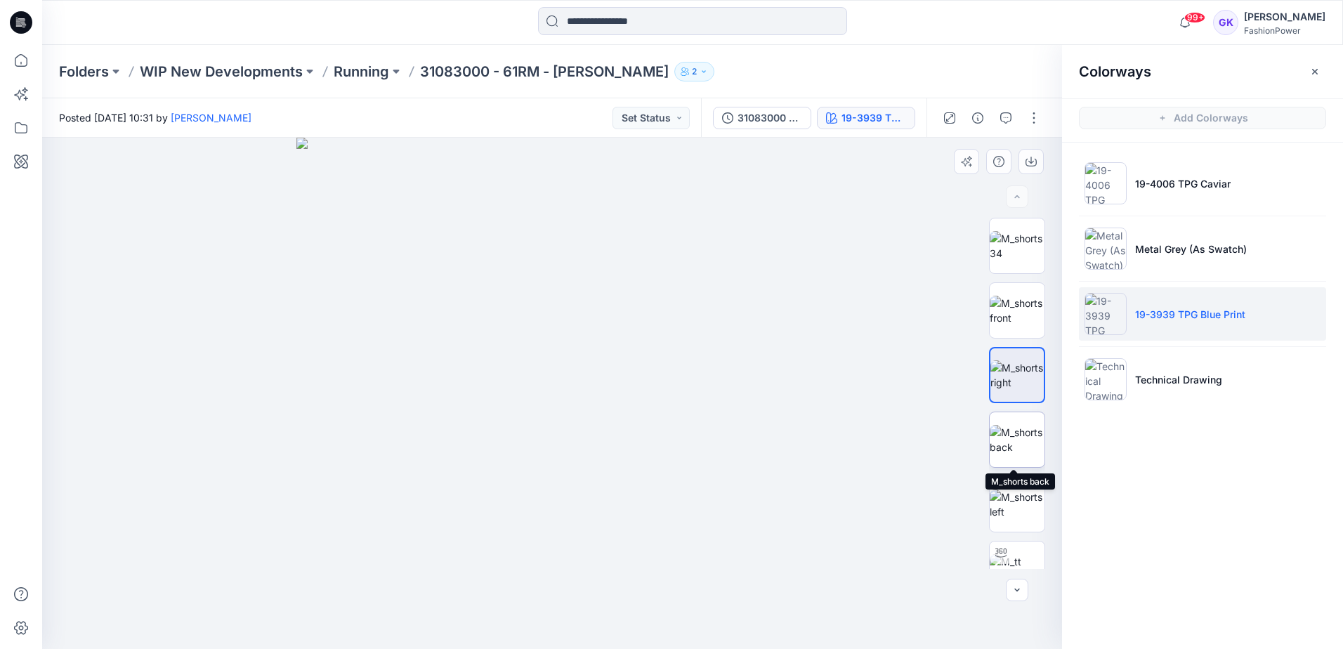
click at [1002, 455] on img at bounding box center [1017, 440] width 55 height 30
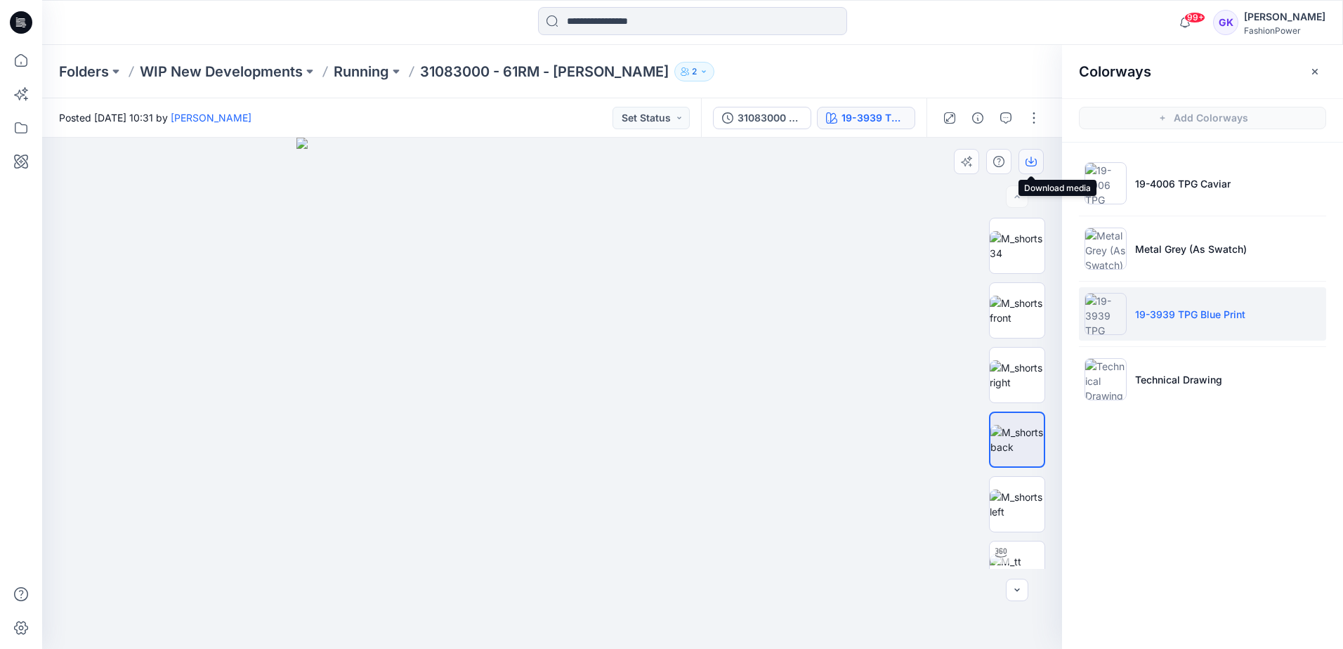
click at [1036, 158] on icon "button" at bounding box center [1031, 161] width 11 height 11
click at [1016, 492] on img at bounding box center [1017, 505] width 55 height 30
click at [1030, 157] on icon "button" at bounding box center [1031, 161] width 11 height 11
click at [1249, 525] on div "Colorways Add Colorways 19-4006 TPG Caviar Metal Grey (As Swatch) 19-3939 TPG B…" at bounding box center [1202, 347] width 281 height 604
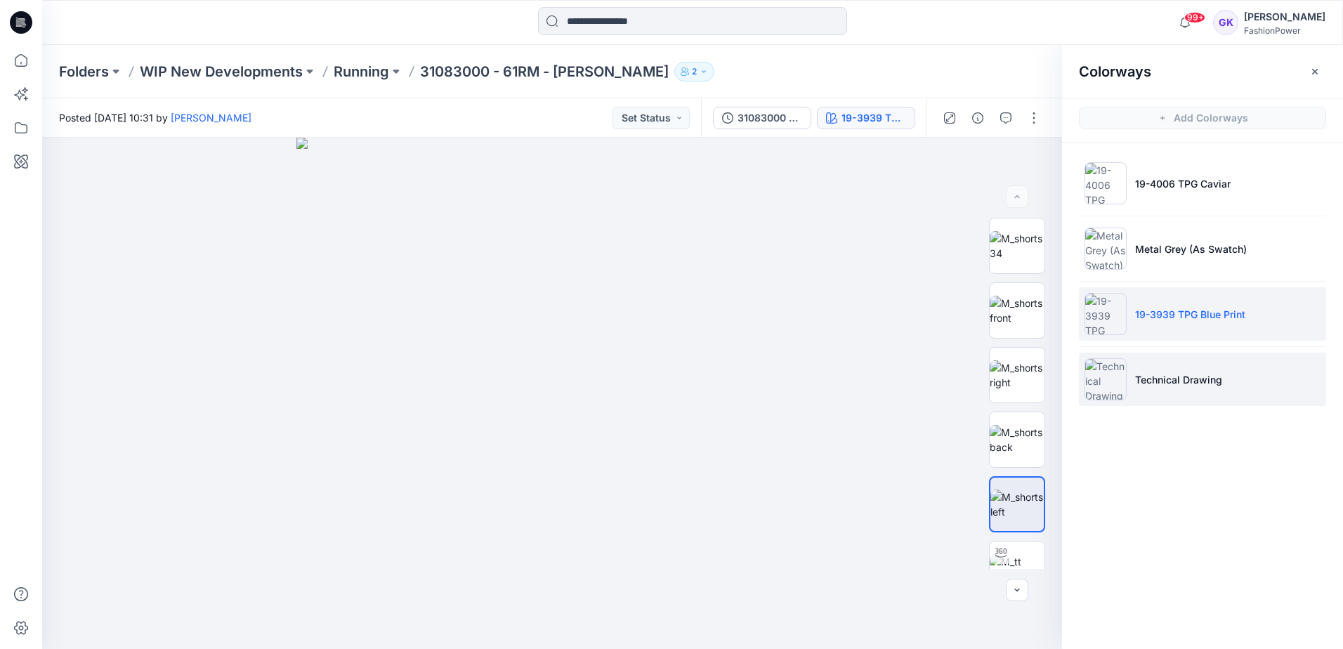
click at [1187, 389] on li "Technical Drawing" at bounding box center [1202, 379] width 247 height 53
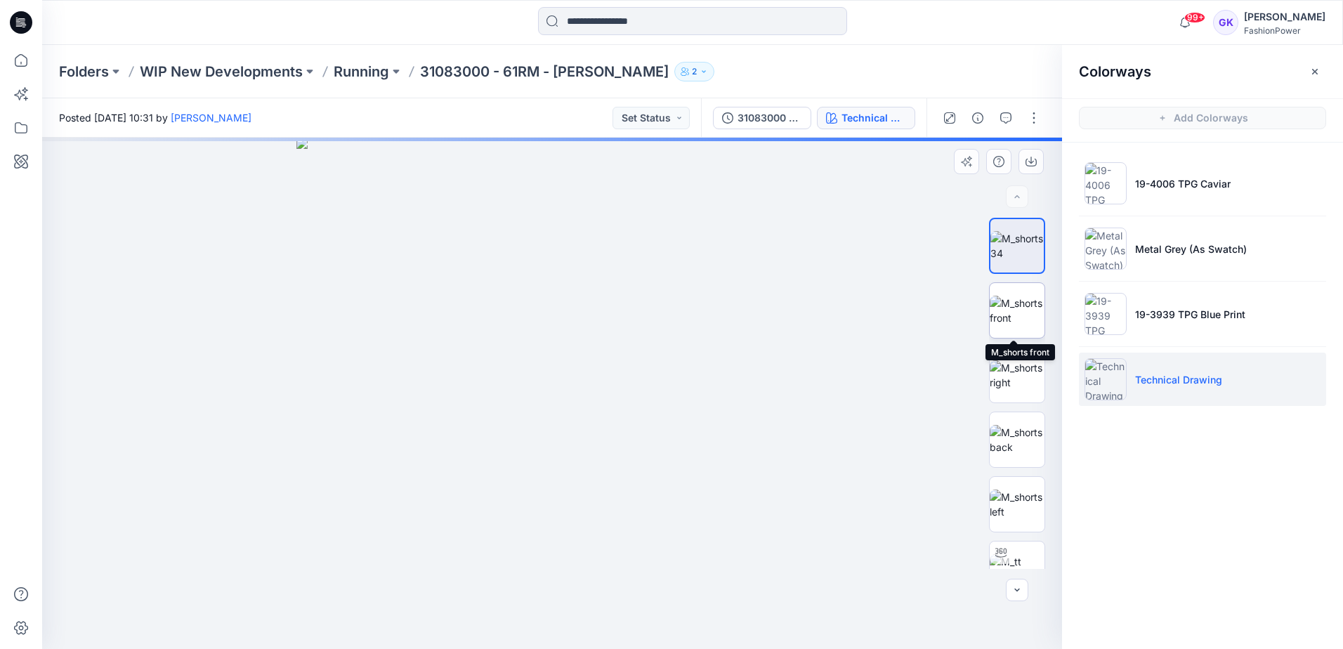
click at [1015, 318] on img at bounding box center [1017, 311] width 55 height 30
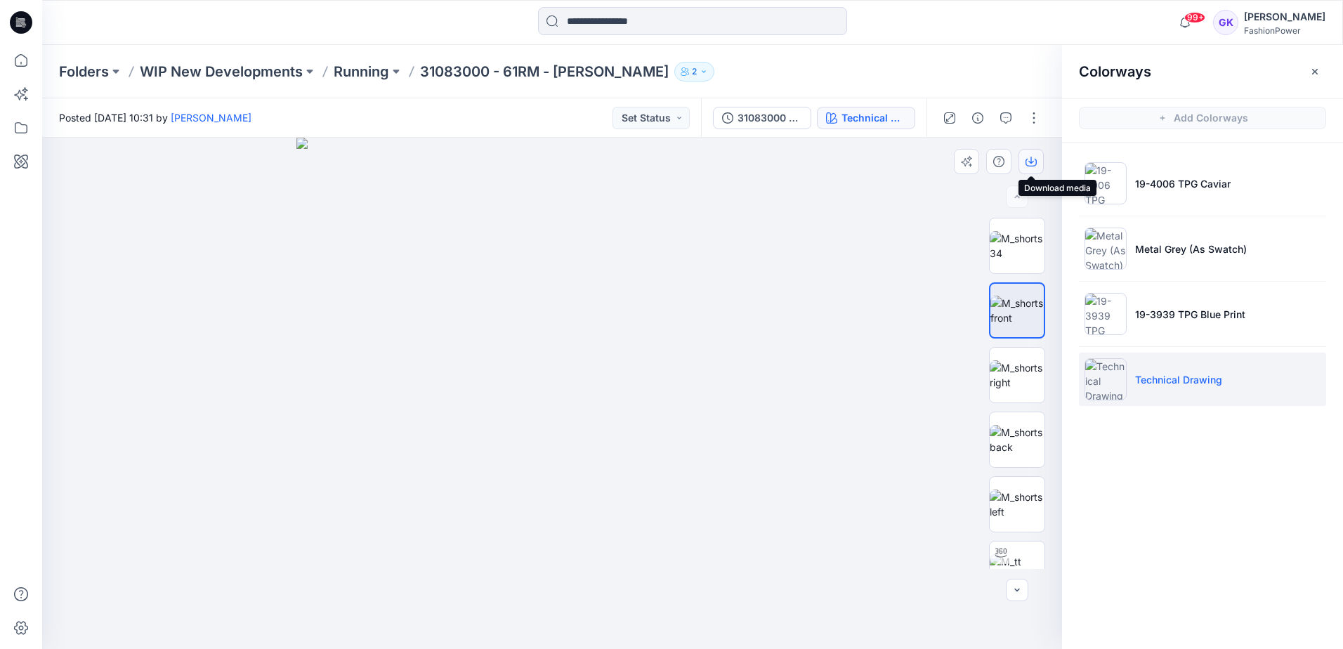
click at [1029, 159] on icon "button" at bounding box center [1031, 161] width 11 height 11
click at [1009, 448] on img at bounding box center [1017, 440] width 55 height 30
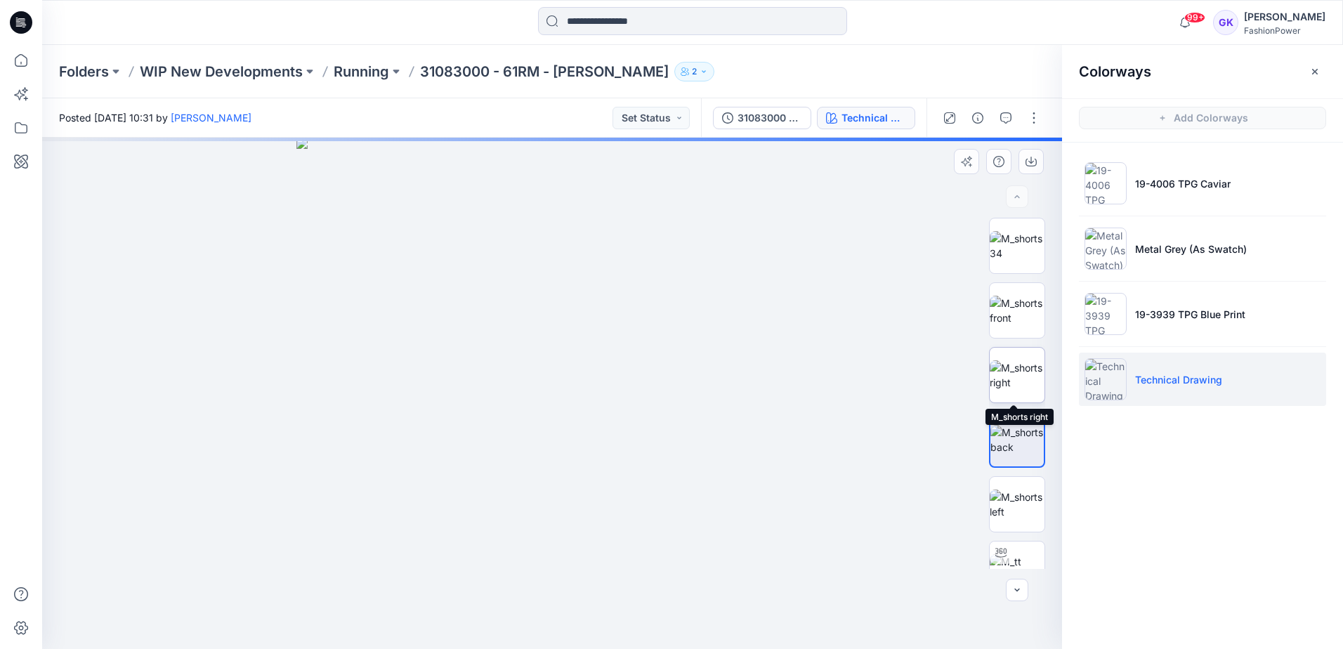
click at [1011, 382] on img at bounding box center [1017, 375] width 55 height 30
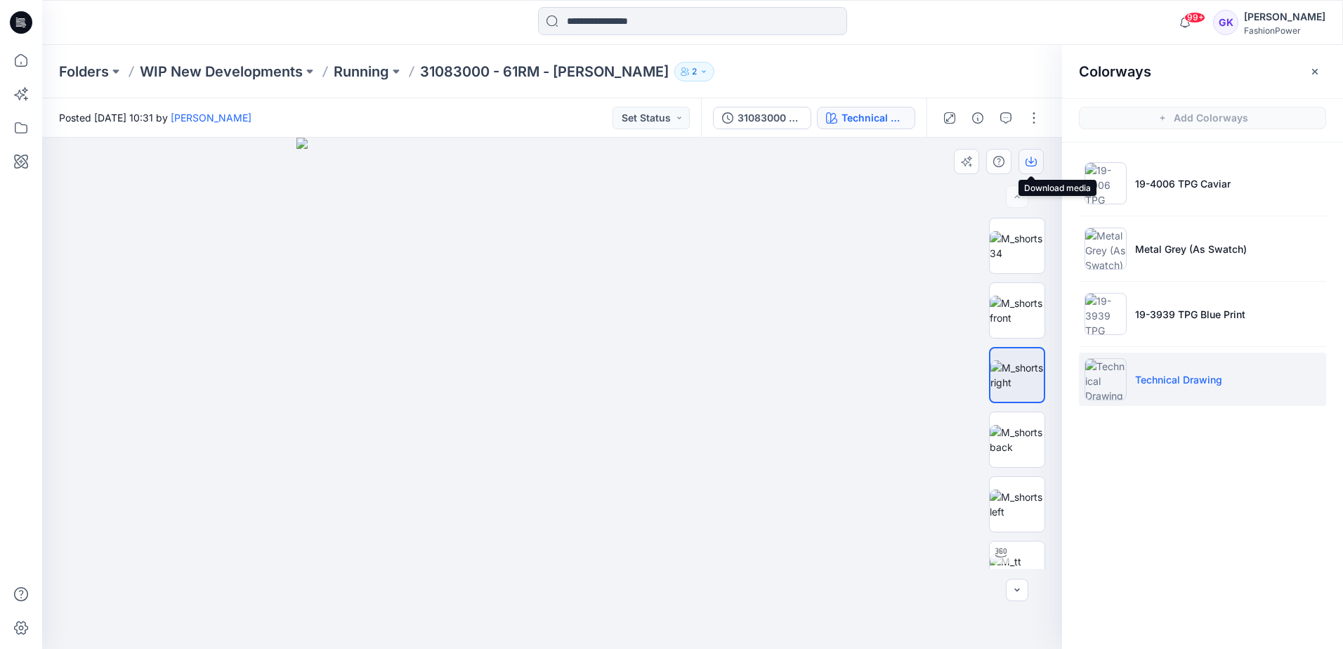
click at [1035, 160] on icon "button" at bounding box center [1031, 161] width 11 height 11
click at [1000, 441] on img at bounding box center [1017, 440] width 55 height 30
click at [1031, 161] on icon "button" at bounding box center [1031, 161] width 11 height 11
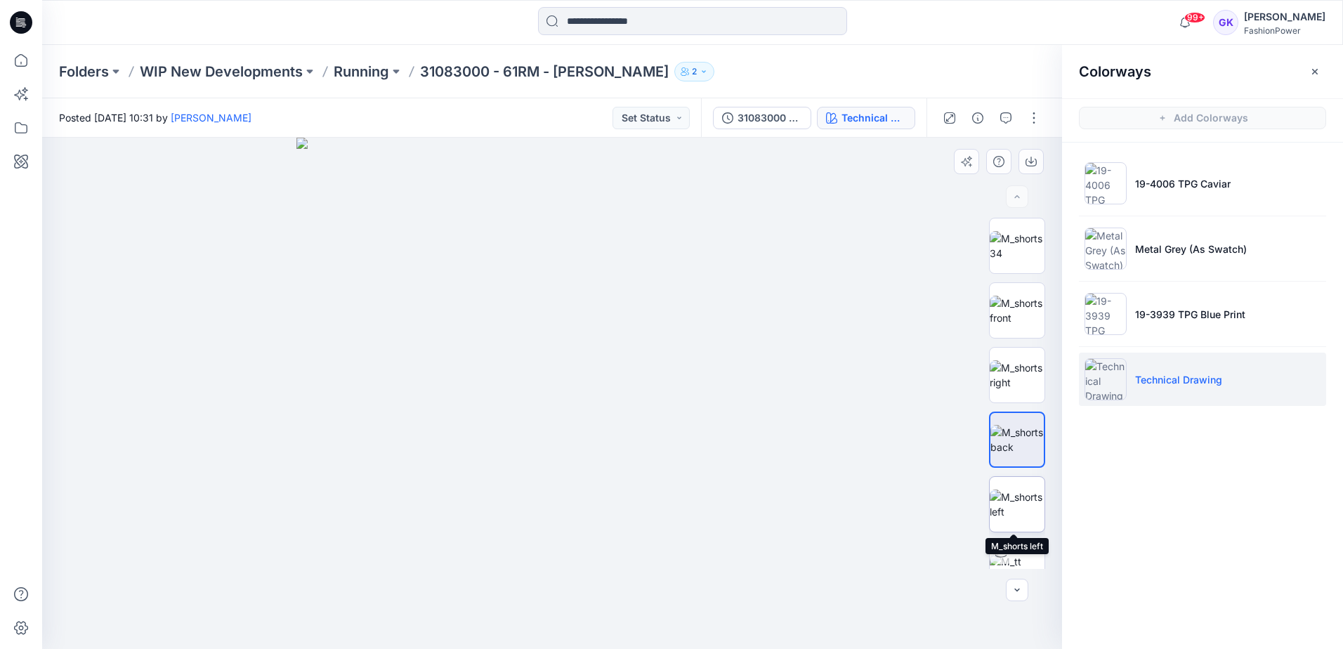
click at [1011, 507] on img at bounding box center [1017, 505] width 55 height 30
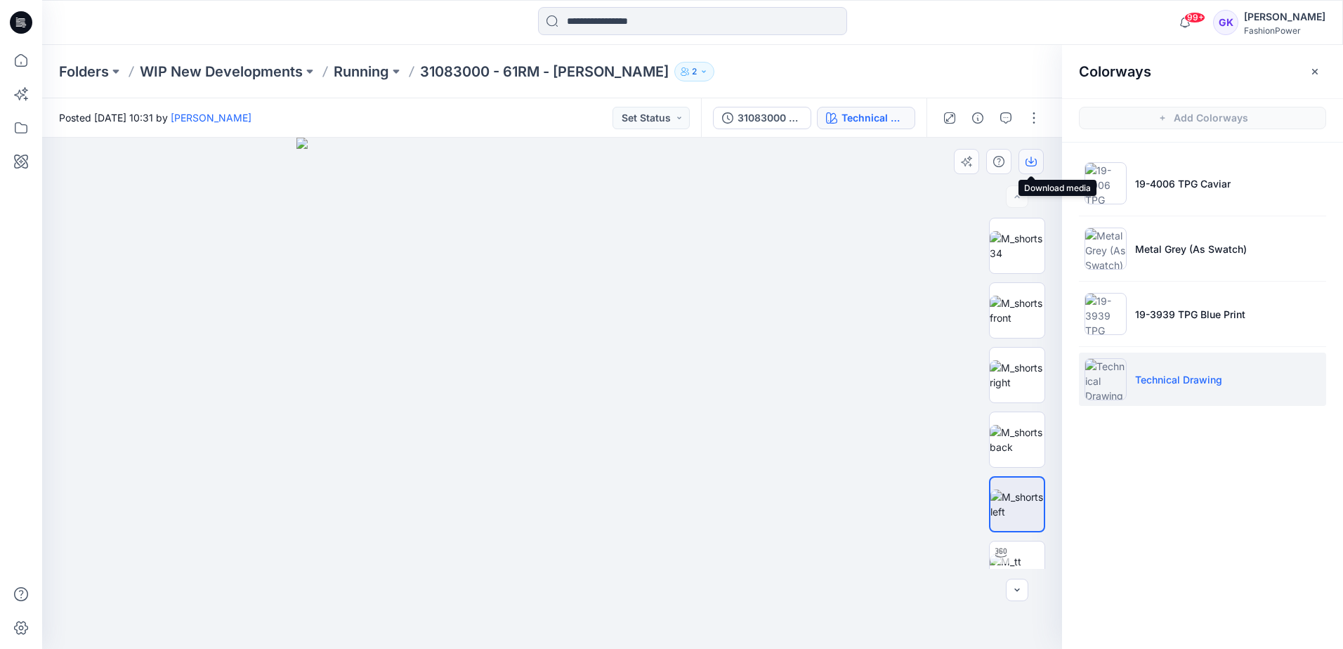
click at [1028, 162] on icon "button" at bounding box center [1031, 161] width 11 height 11
click at [352, 75] on p "Running" at bounding box center [362, 72] width 56 height 20
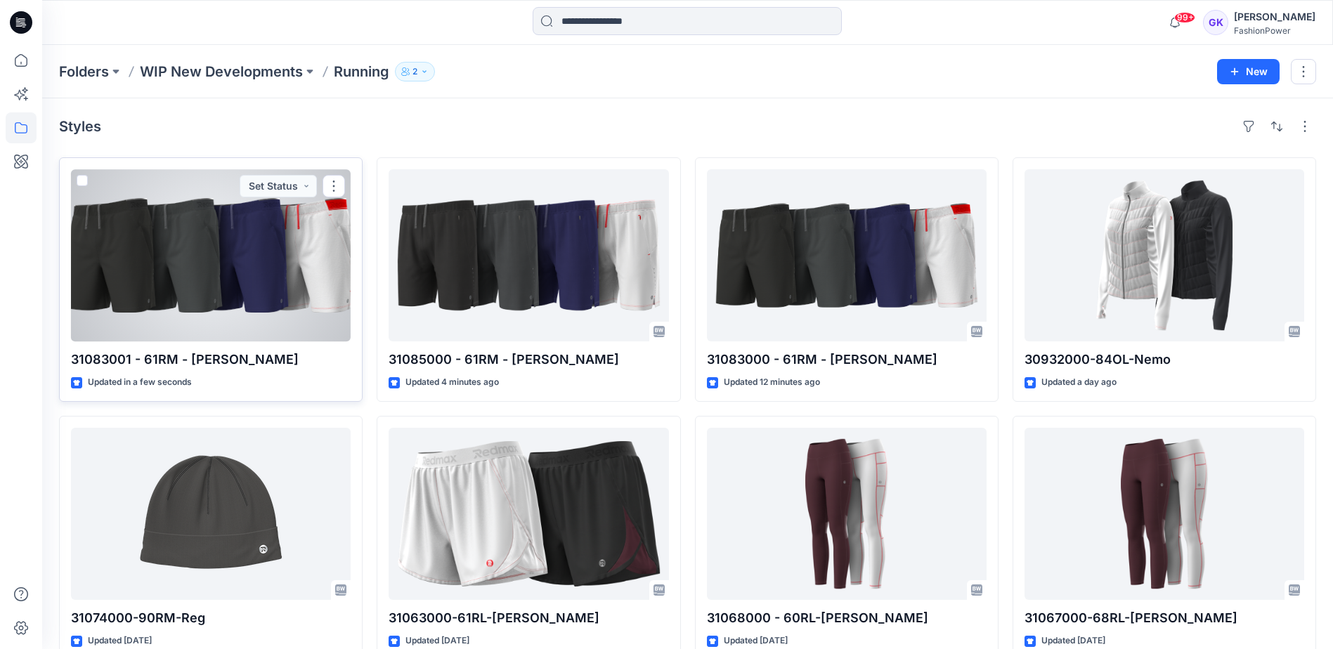
click at [273, 287] on div at bounding box center [211, 255] width 280 height 172
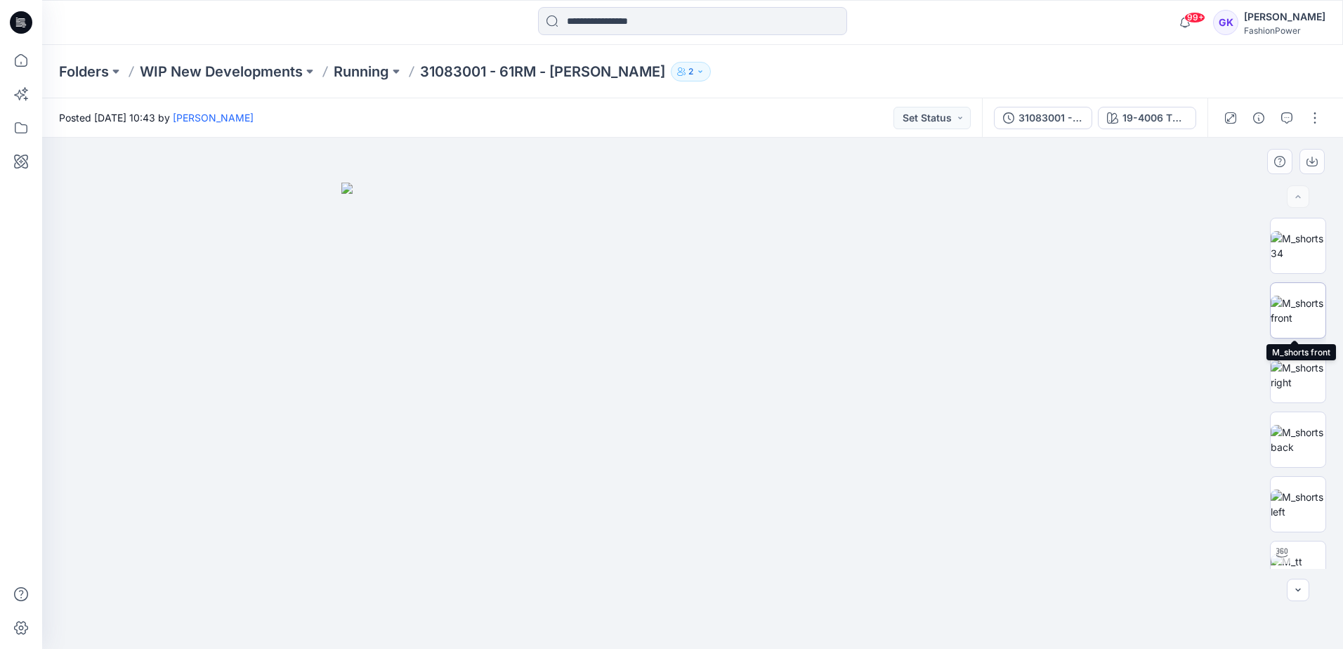
click at [1291, 311] on img at bounding box center [1298, 311] width 55 height 30
